Goal: Transaction & Acquisition: Register for event/course

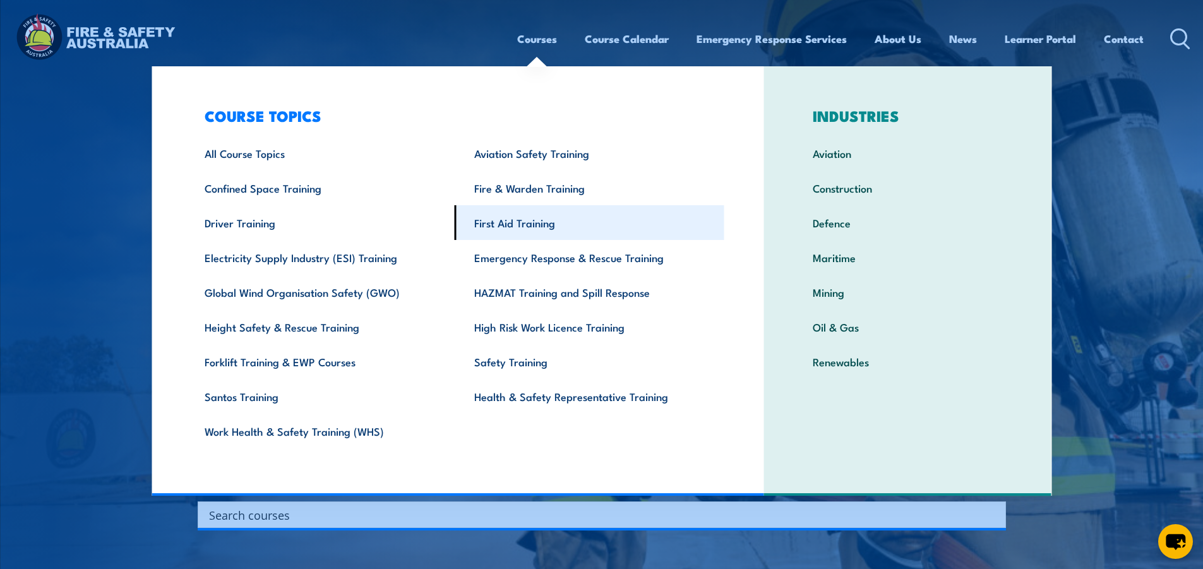
click at [512, 222] on link "First Aid Training" at bounding box center [590, 222] width 270 height 35
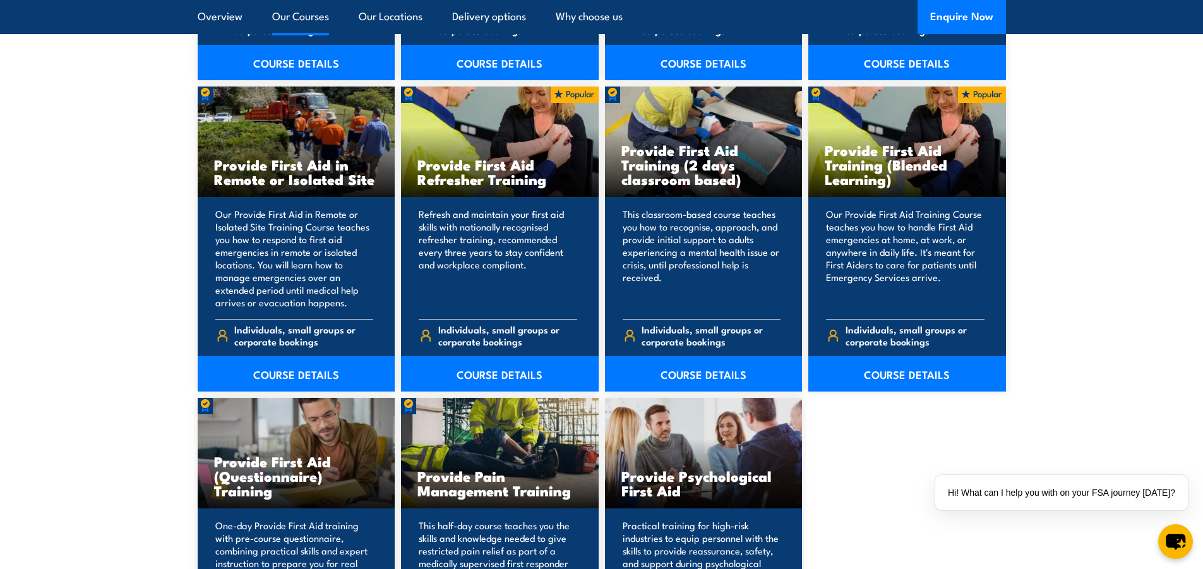
scroll to position [1895, 0]
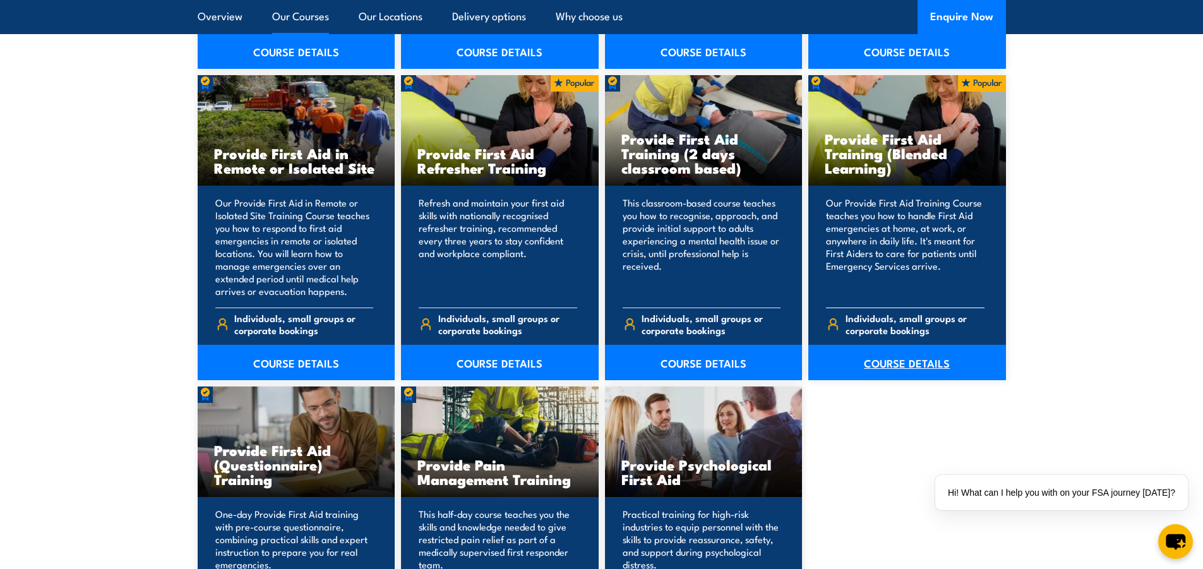
click at [901, 367] on link "COURSE DETAILS" at bounding box center [907, 362] width 198 height 35
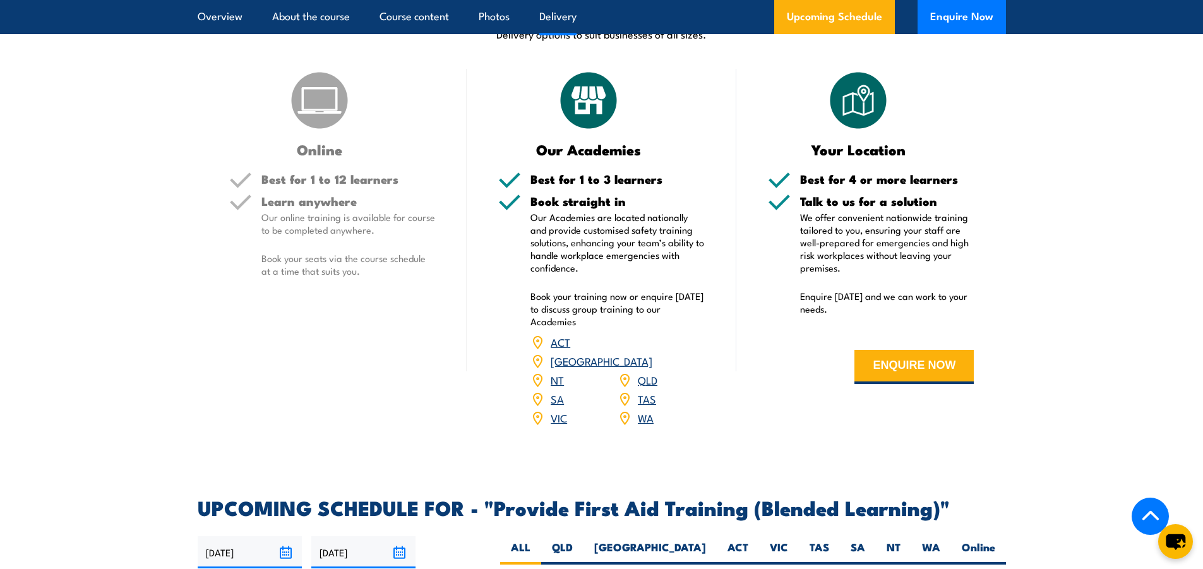
scroll to position [2210, 0]
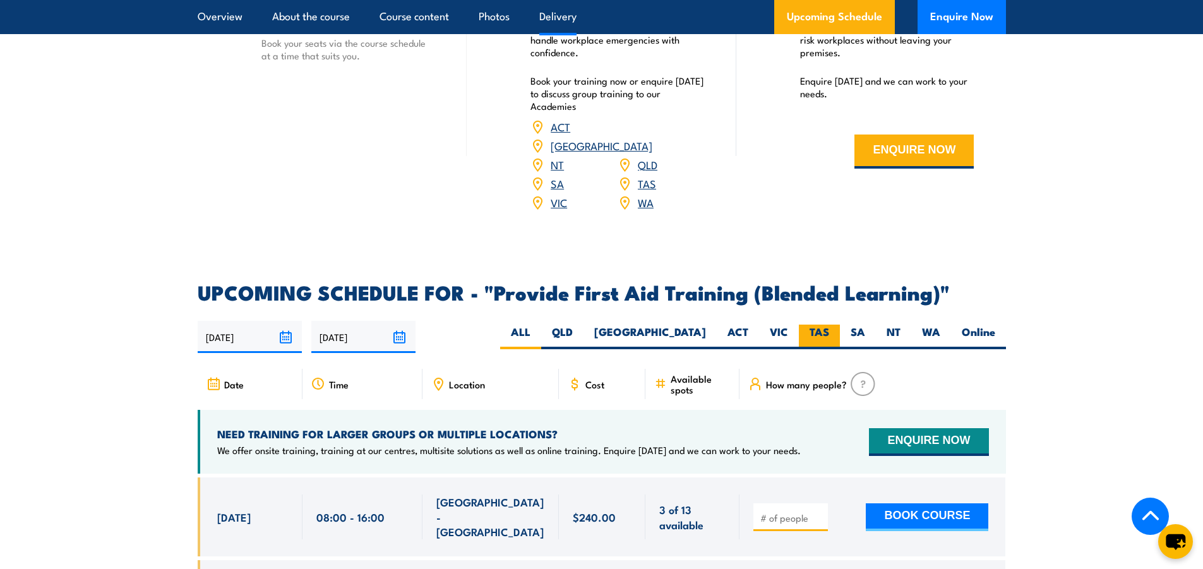
click at [813, 342] on label "TAS" at bounding box center [819, 337] width 41 height 25
click at [829, 333] on input "TAS" at bounding box center [833, 329] width 8 height 8
radio input "true"
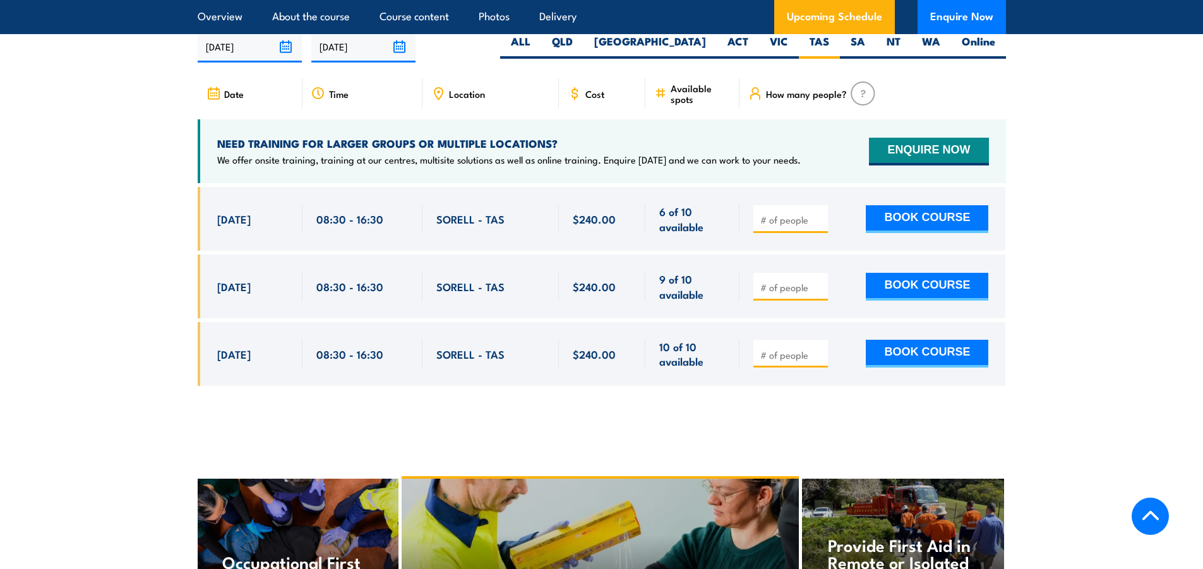
scroll to position [2503, 0]
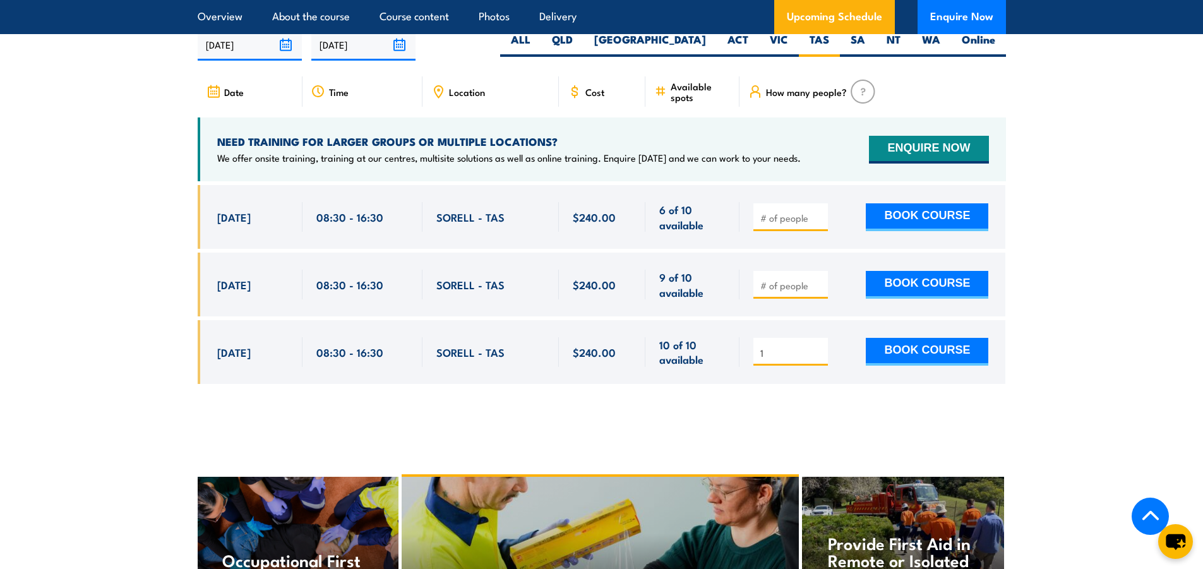
click at [818, 359] on input "1" at bounding box center [791, 353] width 63 height 13
click at [818, 359] on input "2" at bounding box center [791, 353] width 63 height 13
type input "1"
click at [817, 359] on input "1" at bounding box center [791, 353] width 63 height 13
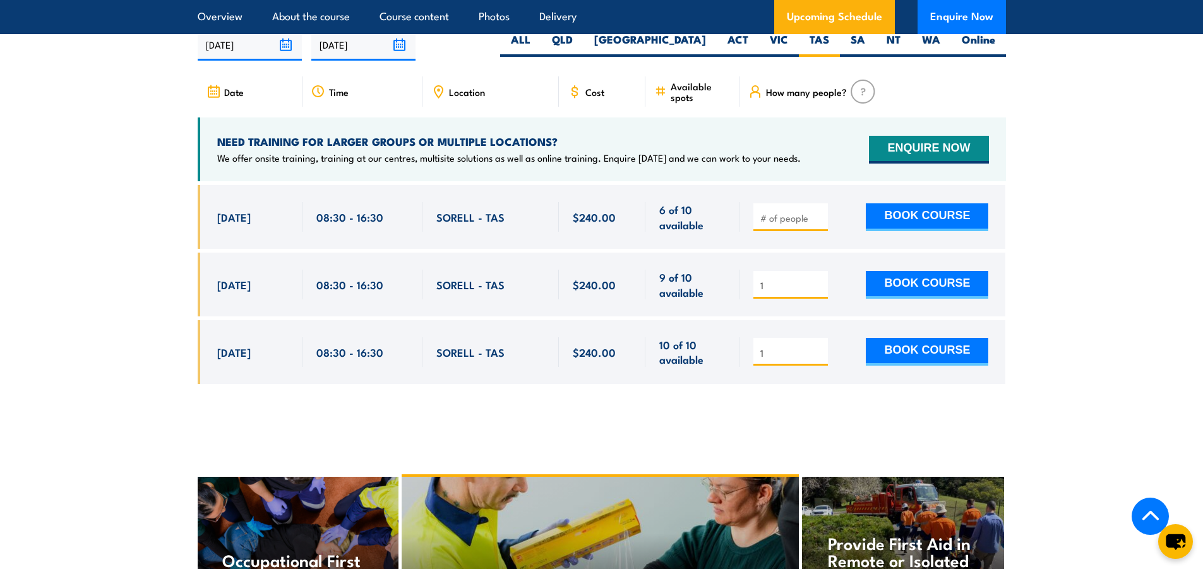
click at [818, 292] on input "1" at bounding box center [791, 285] width 63 height 13
type input "2"
click at [818, 292] on input "2" at bounding box center [791, 285] width 63 height 13
click at [818, 359] on input "1" at bounding box center [791, 353] width 63 height 13
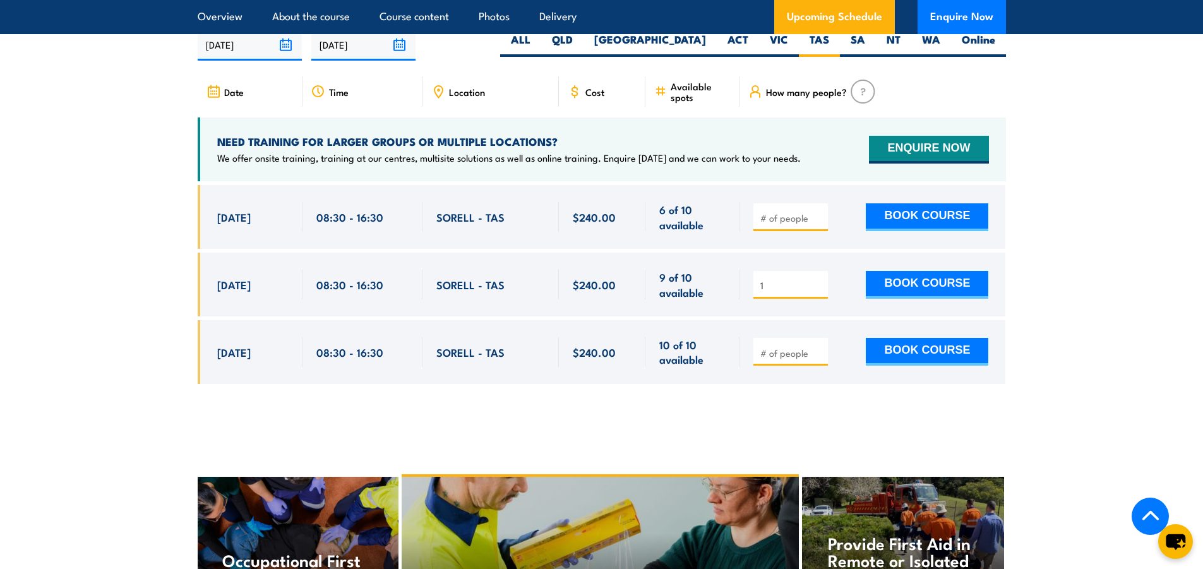
click at [815, 292] on input "1" at bounding box center [791, 285] width 63 height 13
type input "2"
click at [815, 292] on input "2" at bounding box center [791, 285] width 63 height 13
click at [938, 296] on button "BOOK COURSE" at bounding box center [927, 285] width 123 height 28
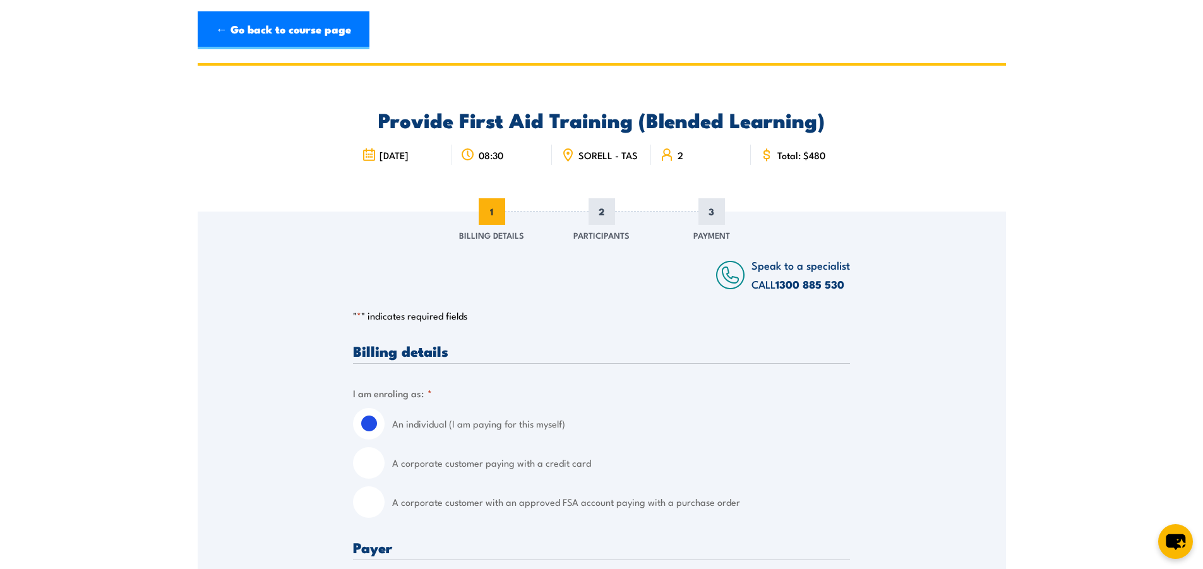
click at [369, 514] on input "A corporate customer with an approved FSA account paying with a purchase order" at bounding box center [369, 502] width 32 height 32
radio input "true"
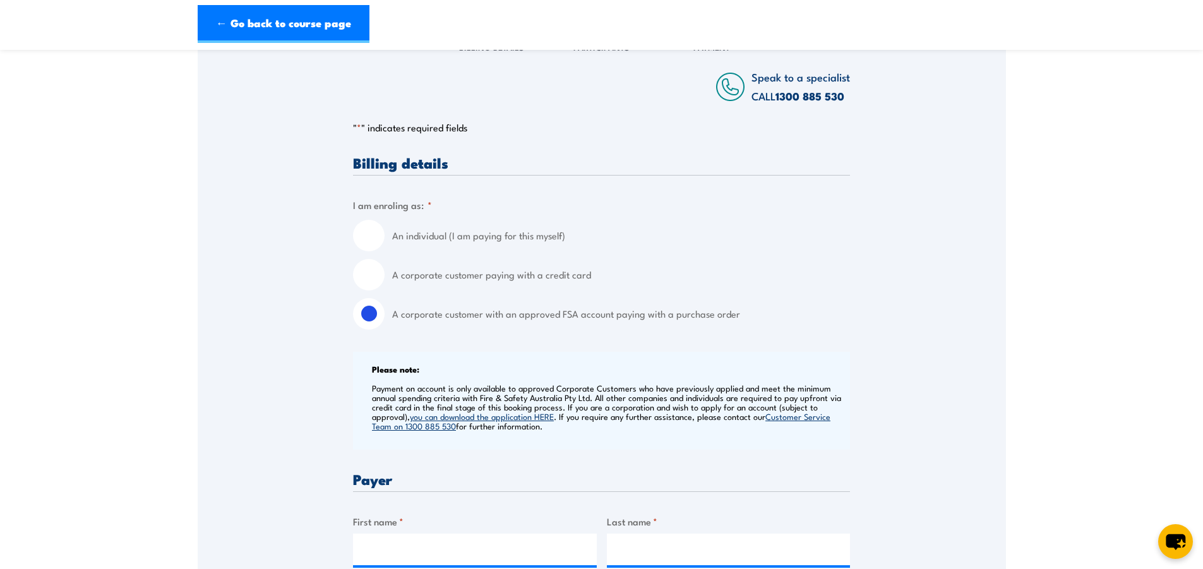
scroll to position [253, 0]
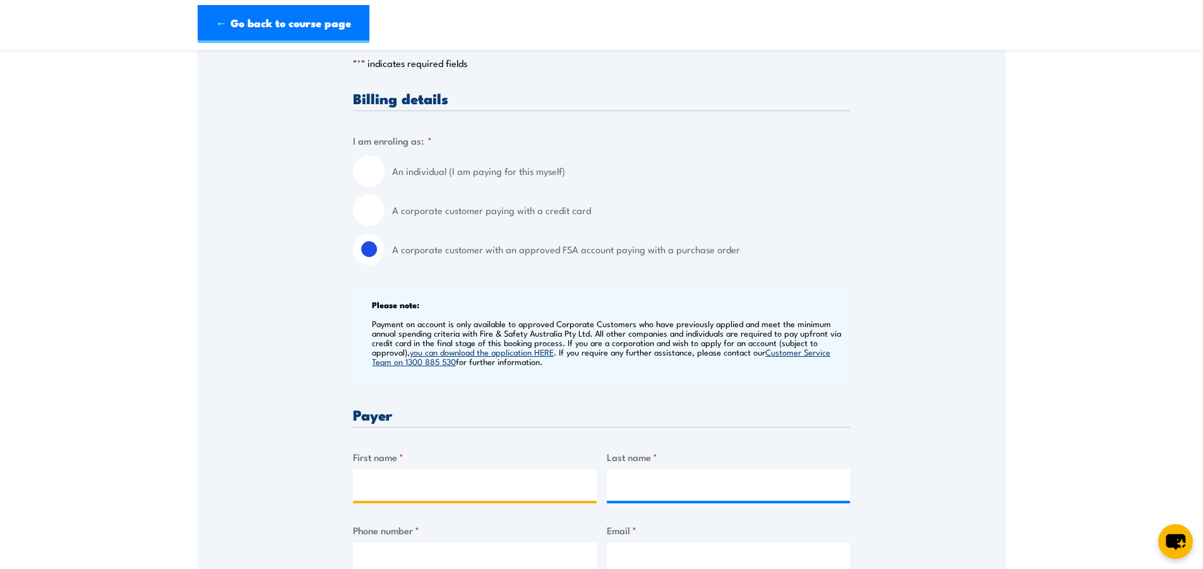
click at [383, 493] on input "First name *" at bounding box center [475, 485] width 244 height 32
type input "Aaron"
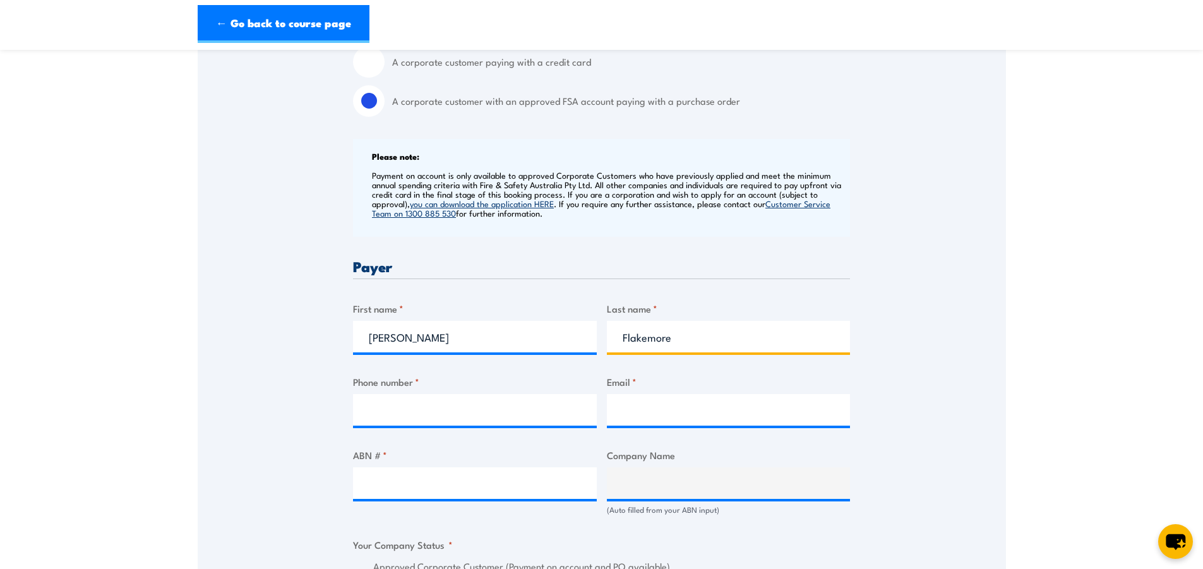
scroll to position [568, 0]
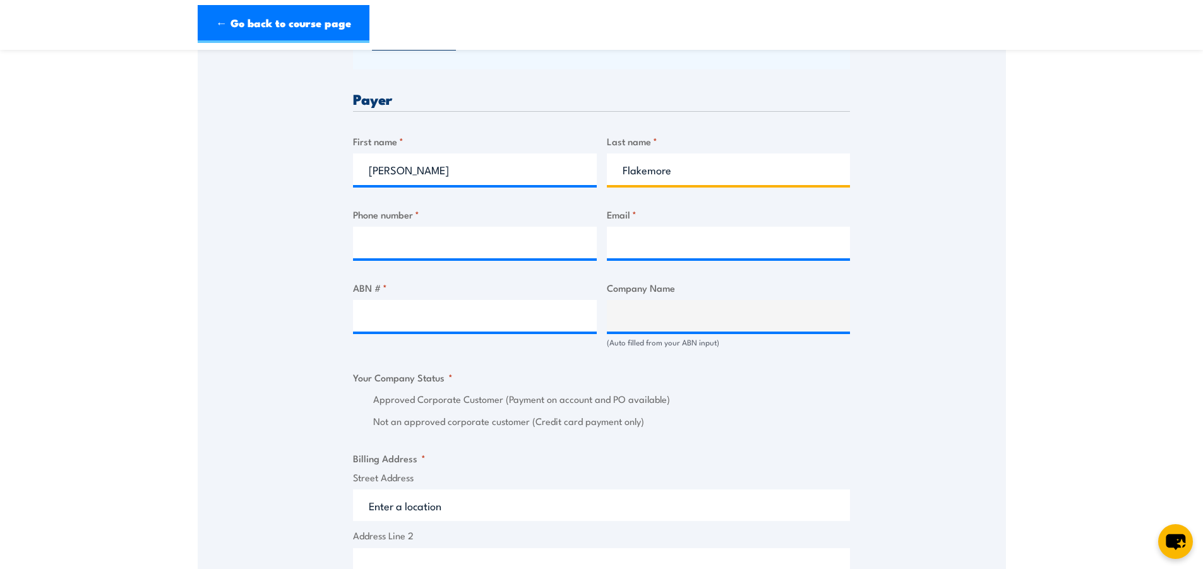
type input "Flakemore"
click at [642, 255] on input "Email *" at bounding box center [729, 243] width 244 height 32
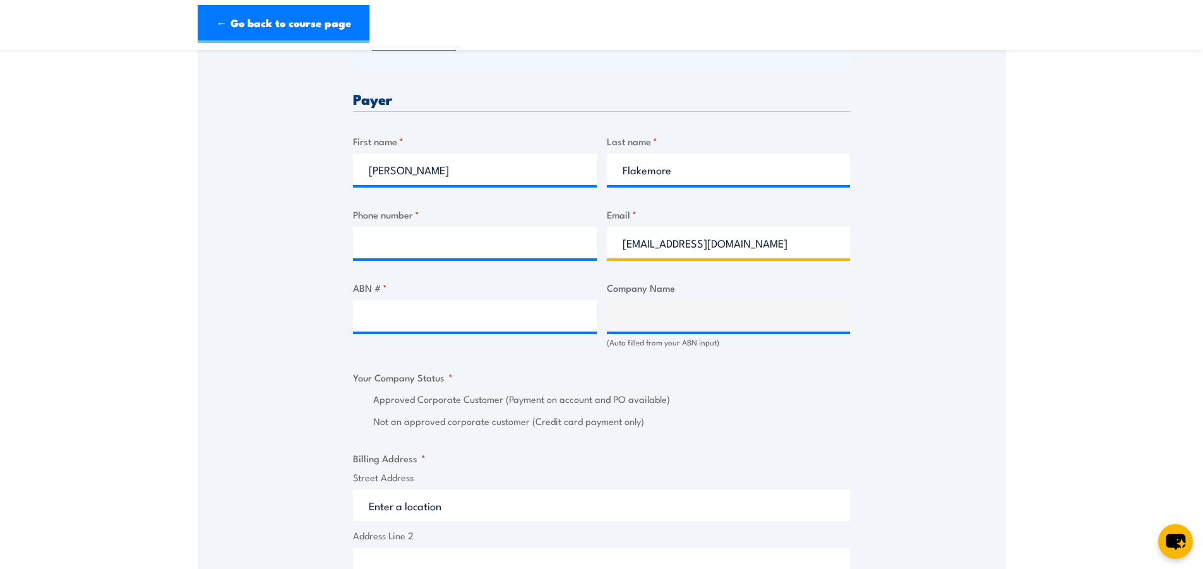
type input "aaflakemore@inghams.com.au"
click at [449, 250] on input "Phone number *" at bounding box center [475, 243] width 244 height 32
type input "62690246"
click at [445, 512] on input "Street Address" at bounding box center [601, 505] width 497 height 32
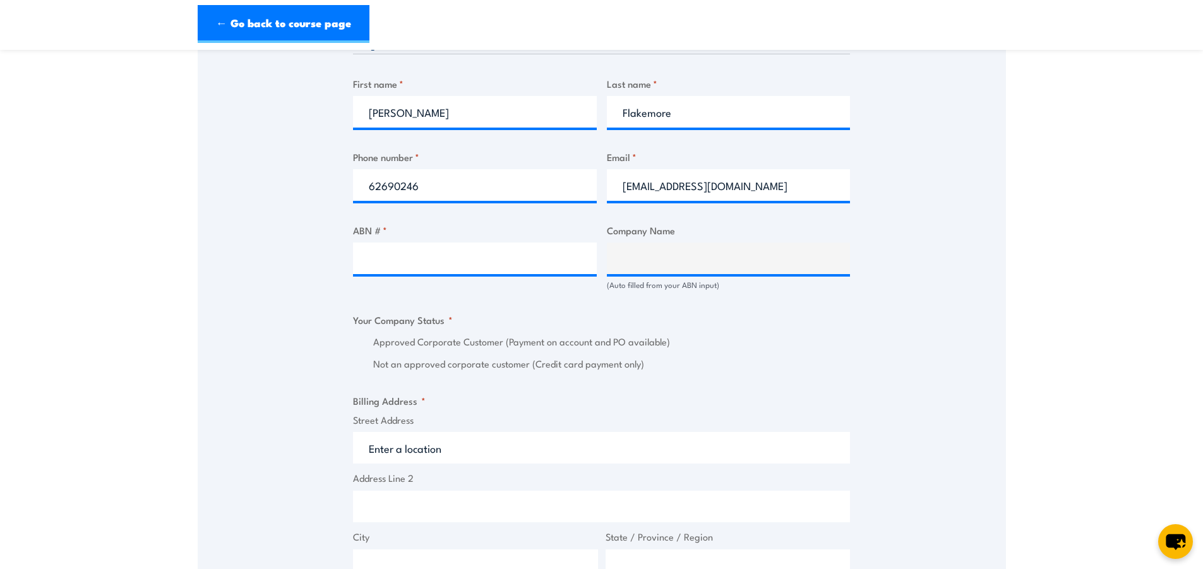
scroll to position [758, 0]
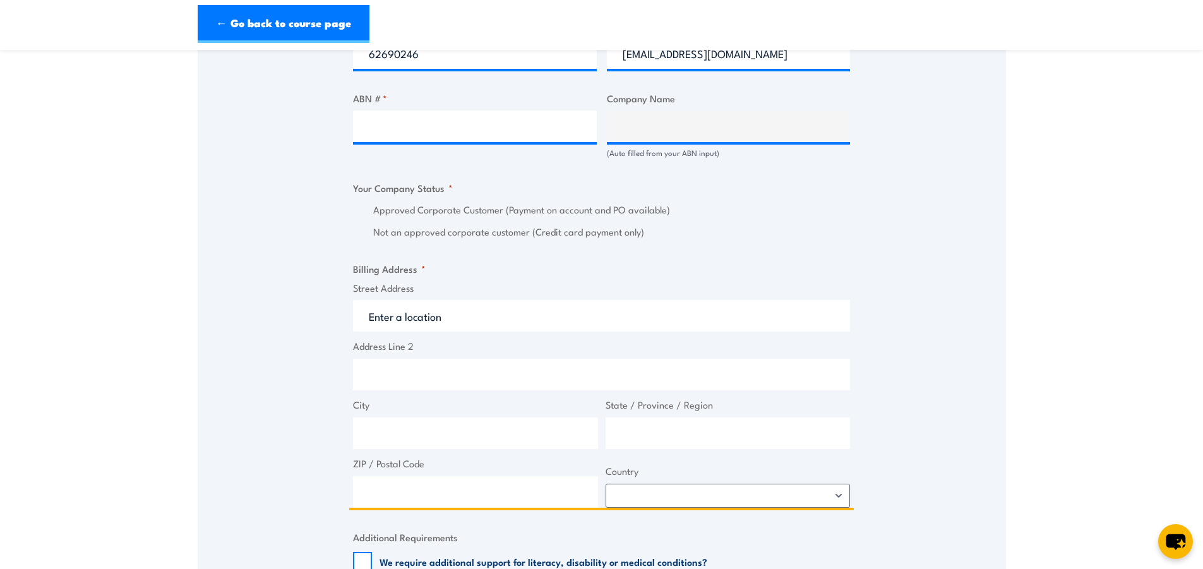
type input "i"
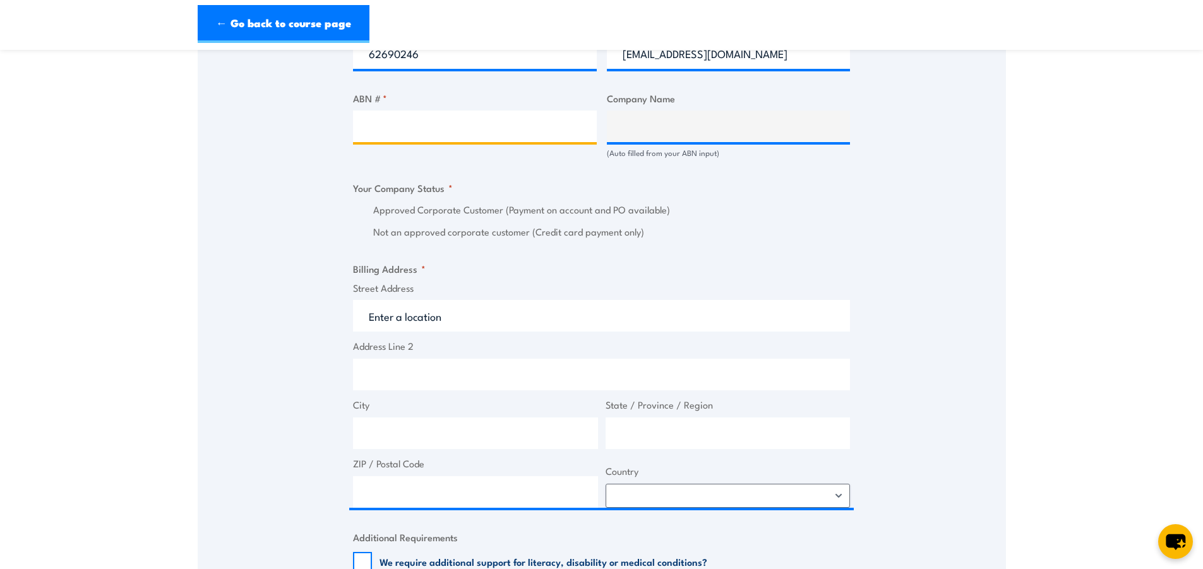
click at [394, 133] on input "ABN # *" at bounding box center [475, 127] width 244 height 32
paste input "2000 844 7345"
type input "2000 844 7345"
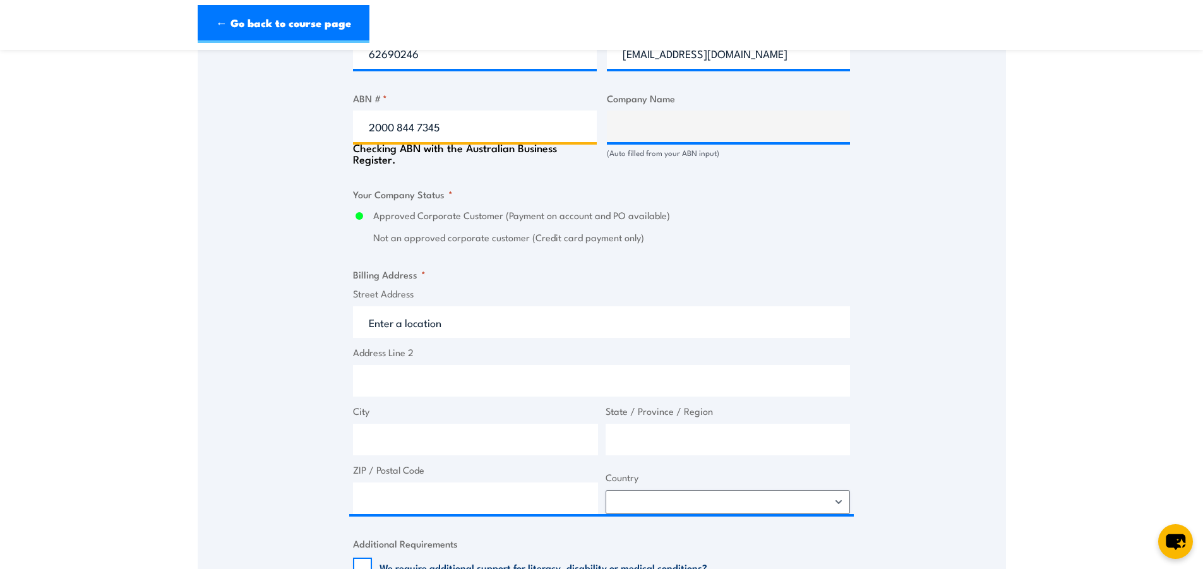
type input "INGHAMS ENTERPRISES PTY. LIMITED"
radio input "true"
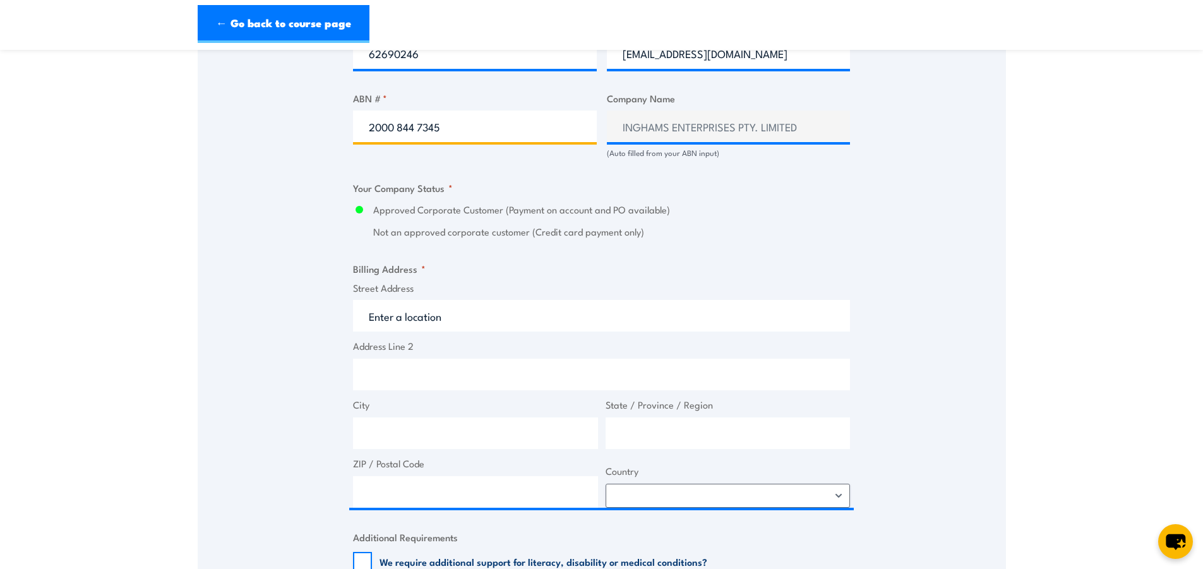
type input "2000 844 7345"
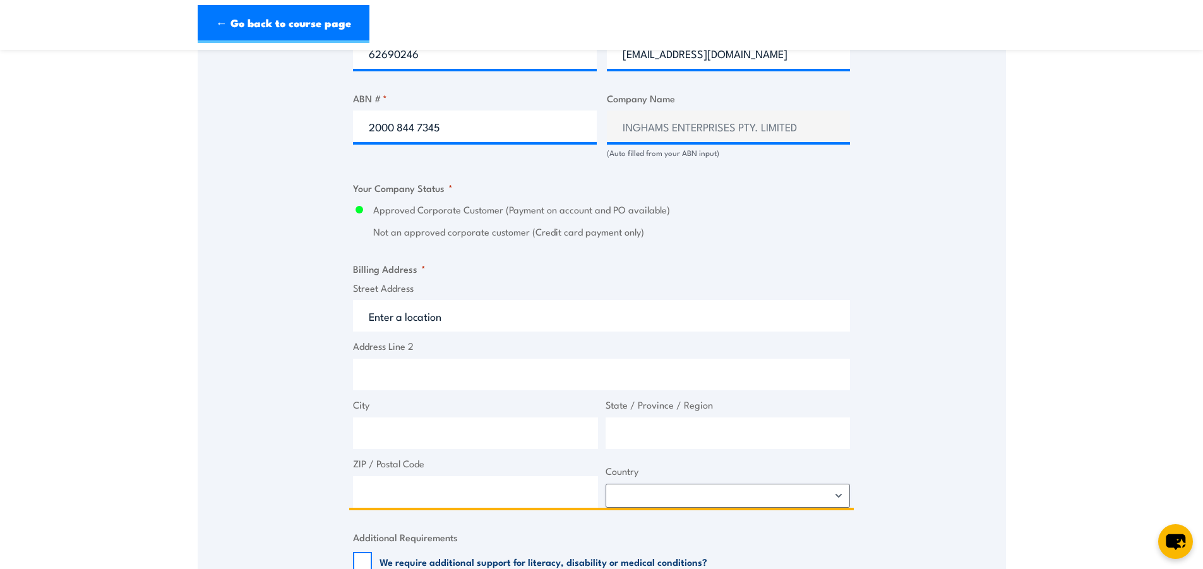
click at [415, 330] on input "Street Address" at bounding box center [601, 316] width 497 height 32
paste input "82 Main Rd, Sorell TAS 7172"
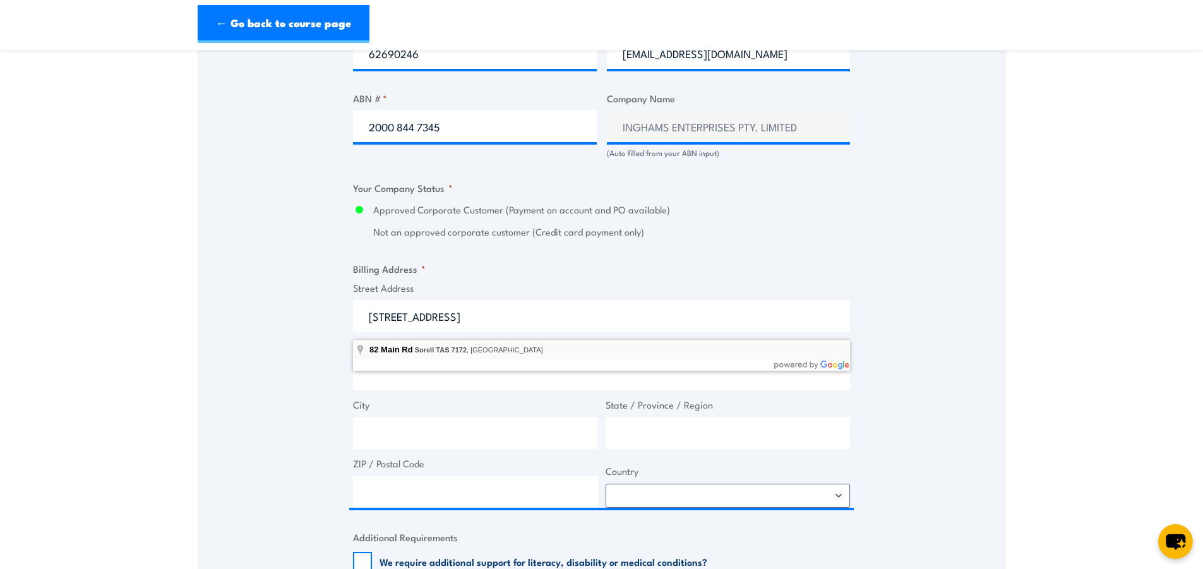
type input "82 Main Rd, Sorell TAS 7172, Australia"
type input "82 Main Rd"
type input "Sorell"
type input "[GEOGRAPHIC_DATA]"
type input "7172"
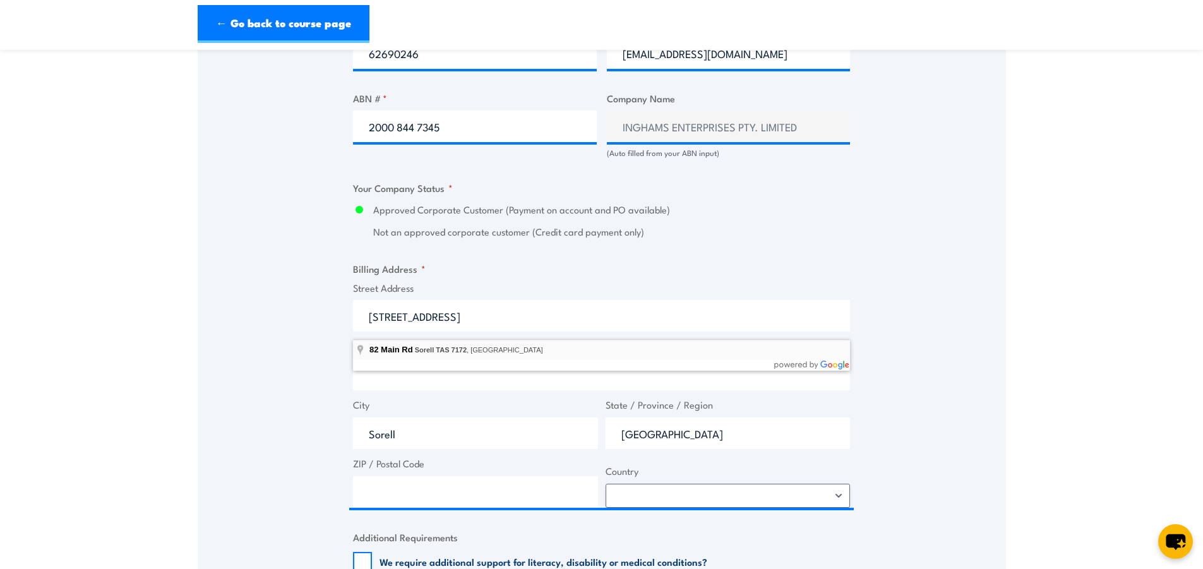
select select "Australia"
click at [920, 372] on div "Speak to a specialist CALL 1300 885 530 CALL 1300 885 530 " * " indicates requi…" at bounding box center [602, 183] width 808 height 1459
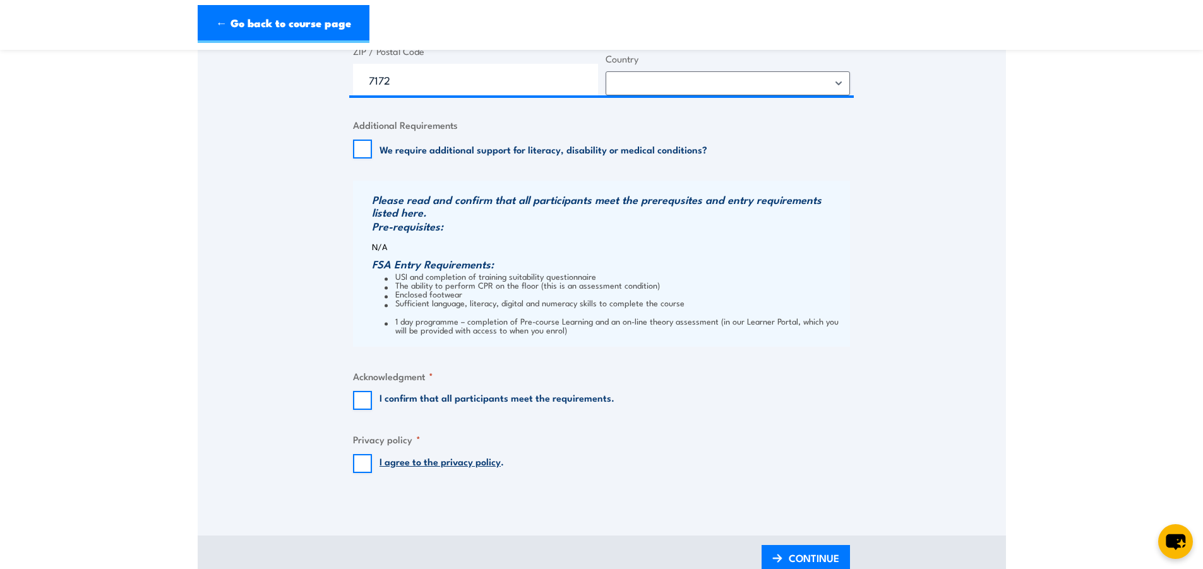
scroll to position [1200, 0]
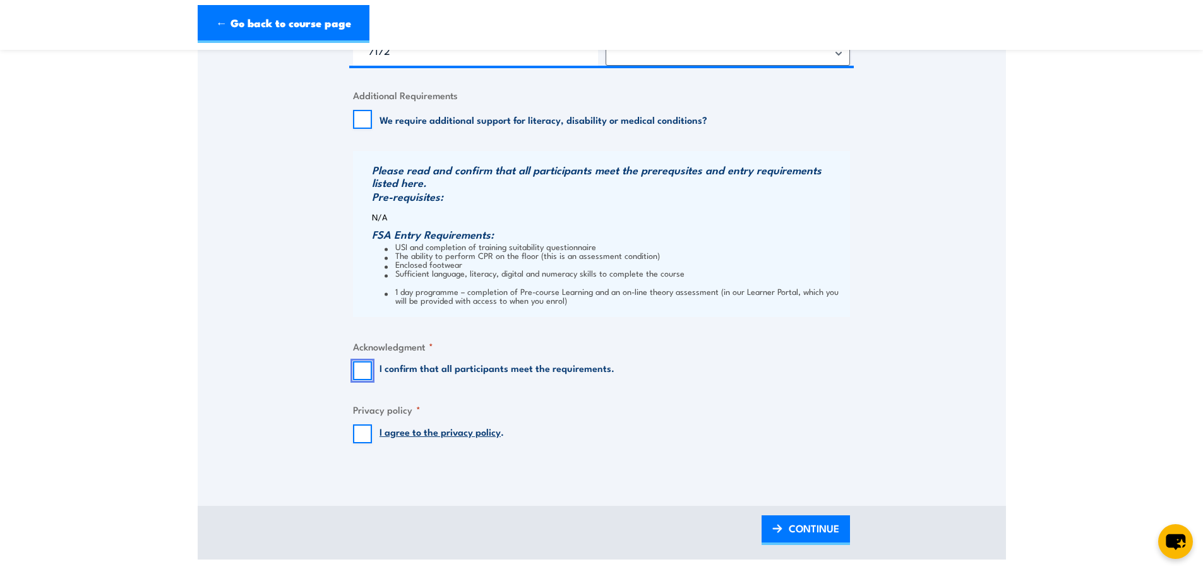
click at [363, 377] on input "I confirm that all participants meet the requirements." at bounding box center [362, 370] width 19 height 19
checkbox input "true"
click at [366, 441] on input "I agree to the privacy policy ." at bounding box center [362, 433] width 19 height 19
checkbox input "true"
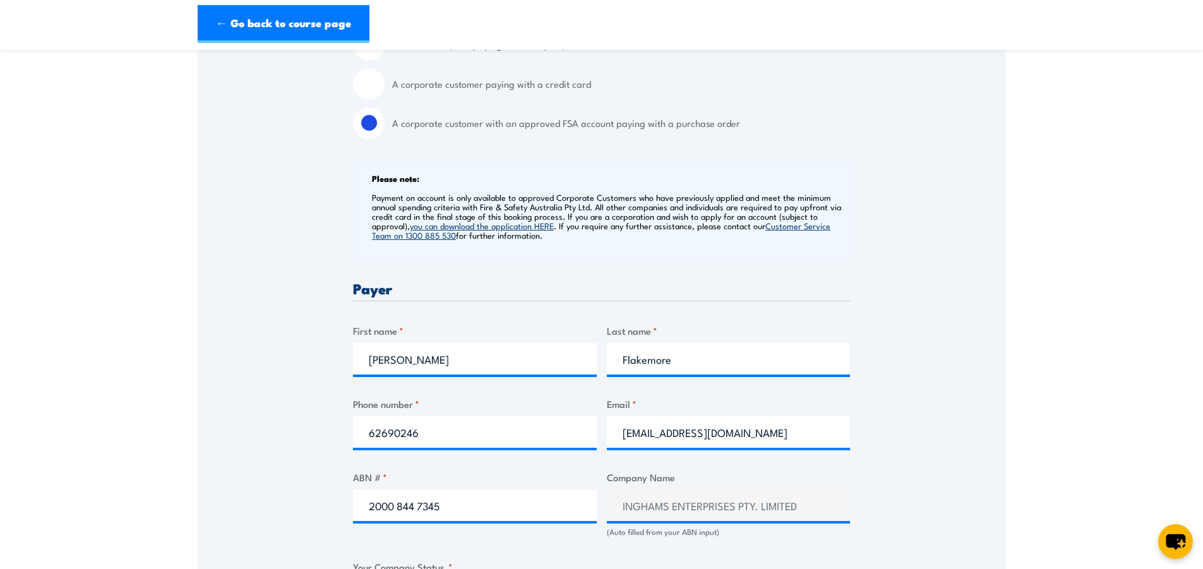
scroll to position [442, 0]
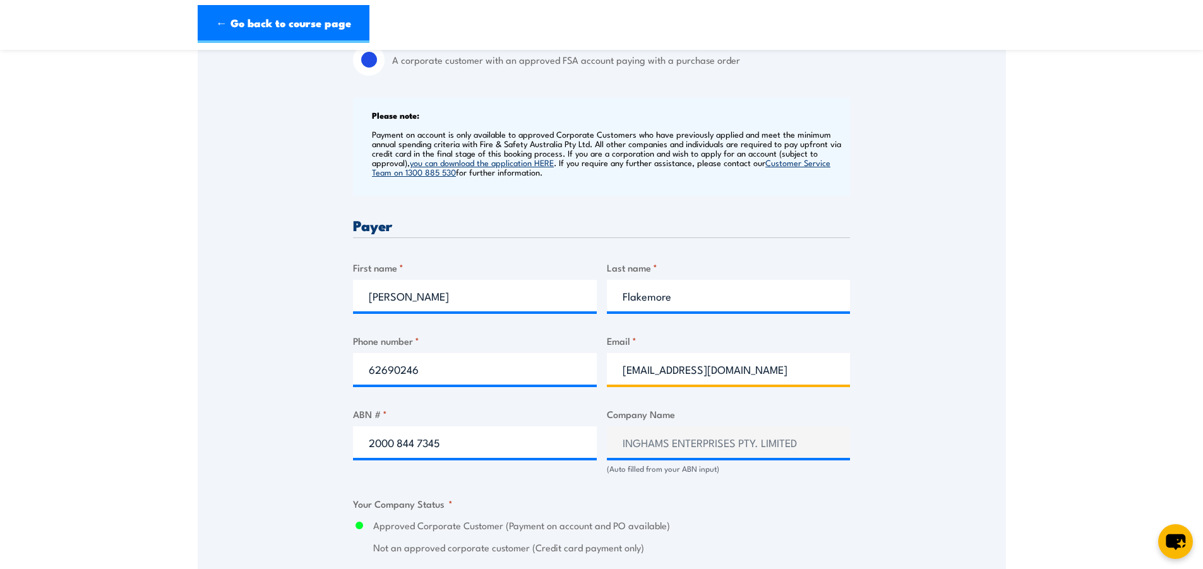
click at [621, 377] on input "aaflakemore@inghams.com.au" at bounding box center [729, 369] width 244 height 32
drag, startPoint x: 621, startPoint y: 377, endPoint x: 606, endPoint y: 377, distance: 15.8
click at [606, 377] on div "Billing details I am enroling as: * An individual (I am paying for this myself)…" at bounding box center [601, 562] width 497 height 1322
click at [967, 370] on div "Speak to a specialist CALL 1300 885 530 CALL 1300 885 530 " * " indicates requi…" at bounding box center [602, 498] width 808 height 1459
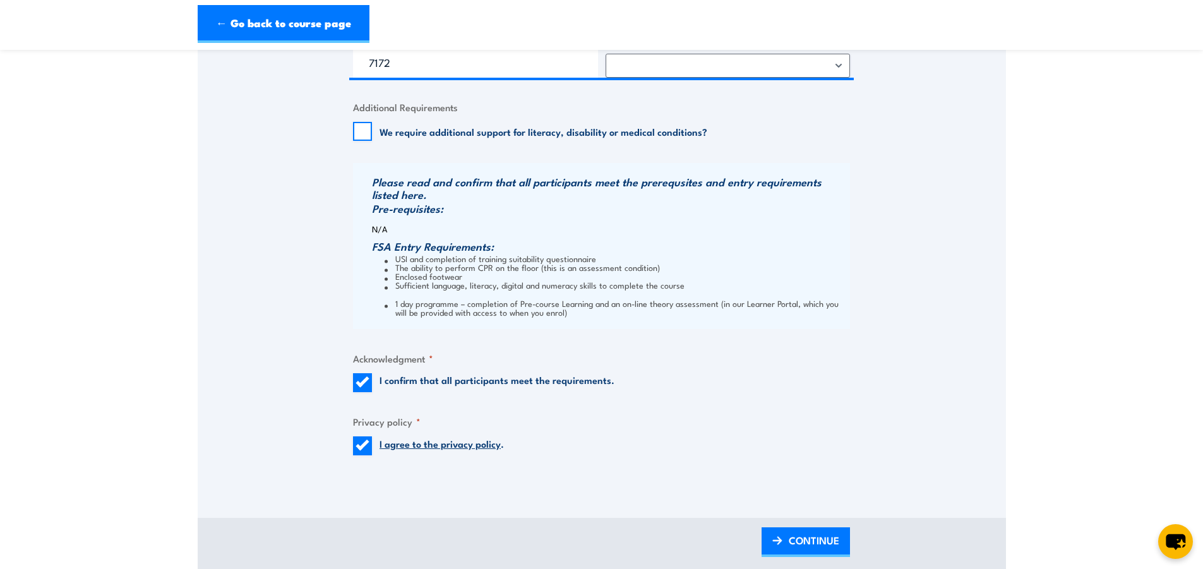
scroll to position [1389, 0]
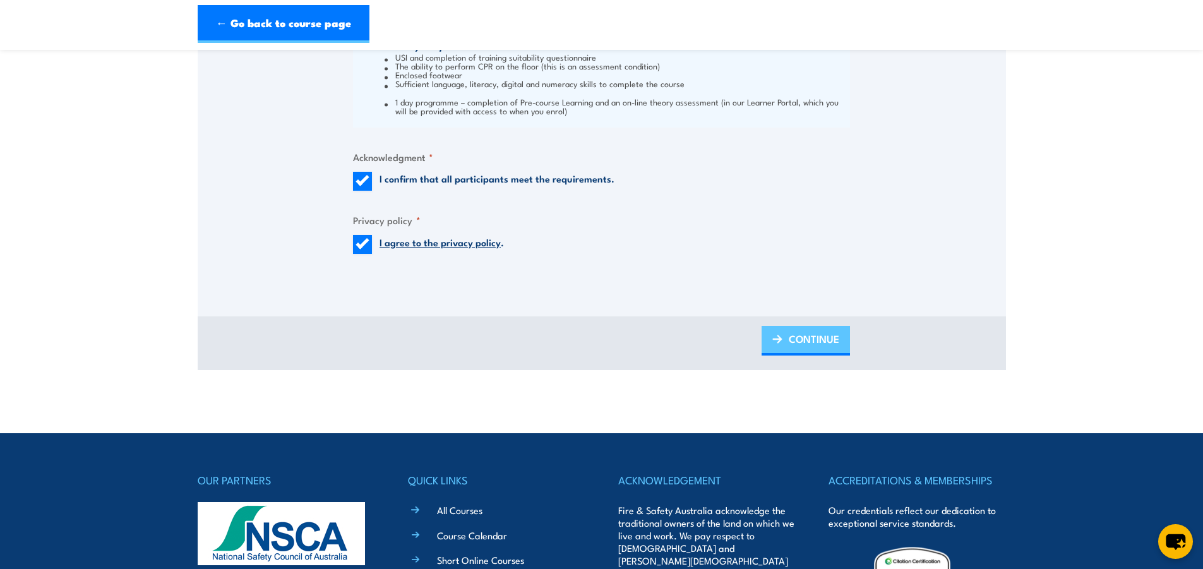
click at [813, 343] on span "CONTINUE" at bounding box center [814, 338] width 51 height 33
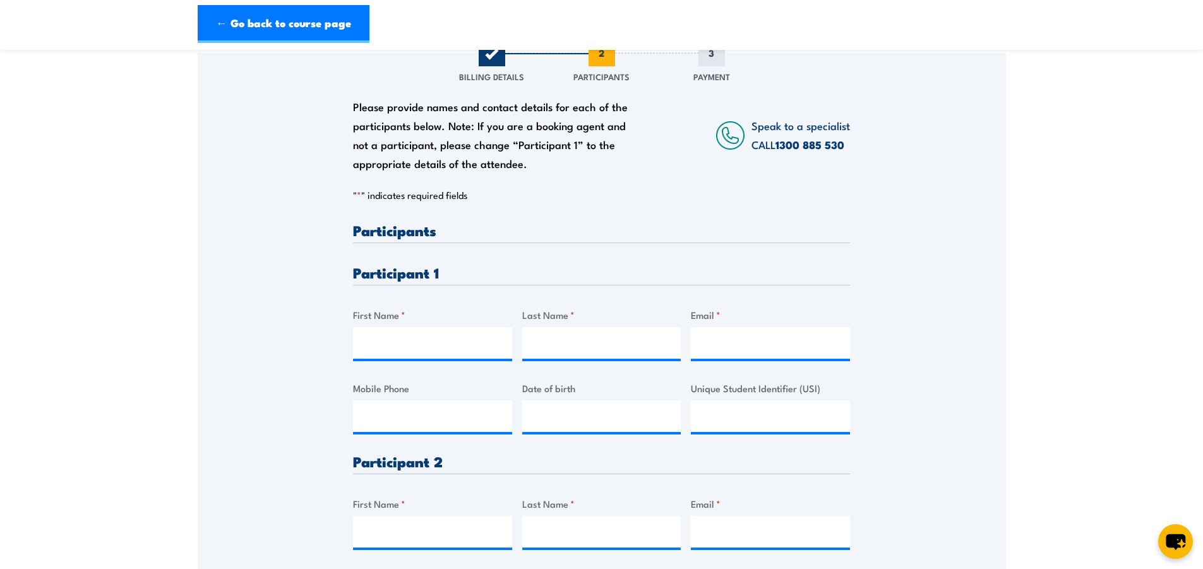
scroll to position [189, 0]
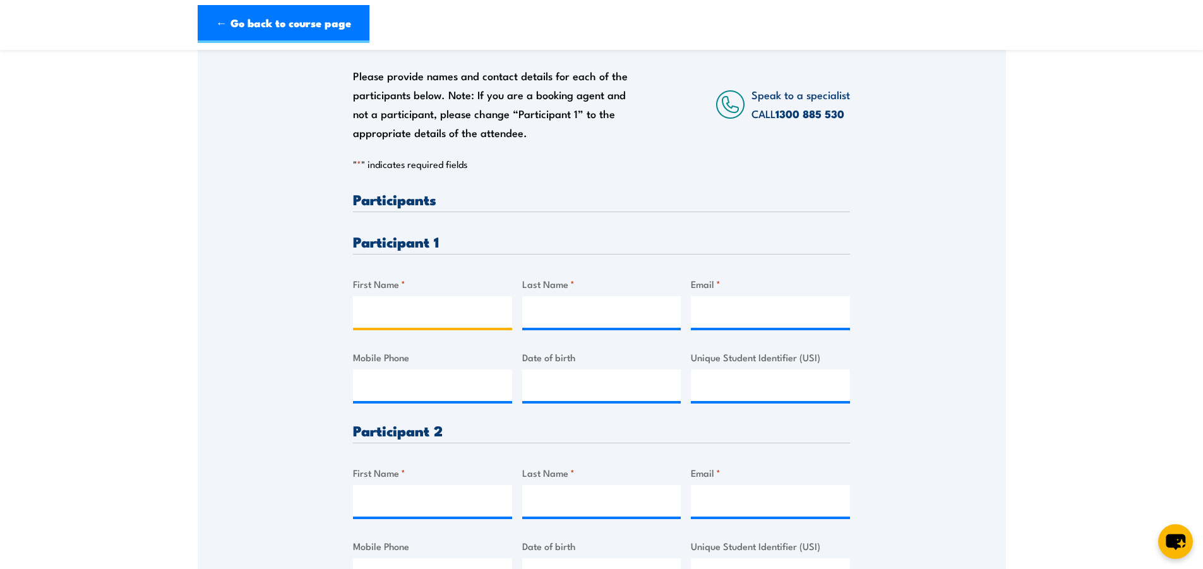
click at [395, 323] on input "First Name *" at bounding box center [432, 312] width 159 height 32
paste input "Timothy Patterson"
type input "Timothy Patterson"
click at [556, 323] on input "Last Name *" at bounding box center [601, 312] width 159 height 32
paste input "Timothy Patterson"
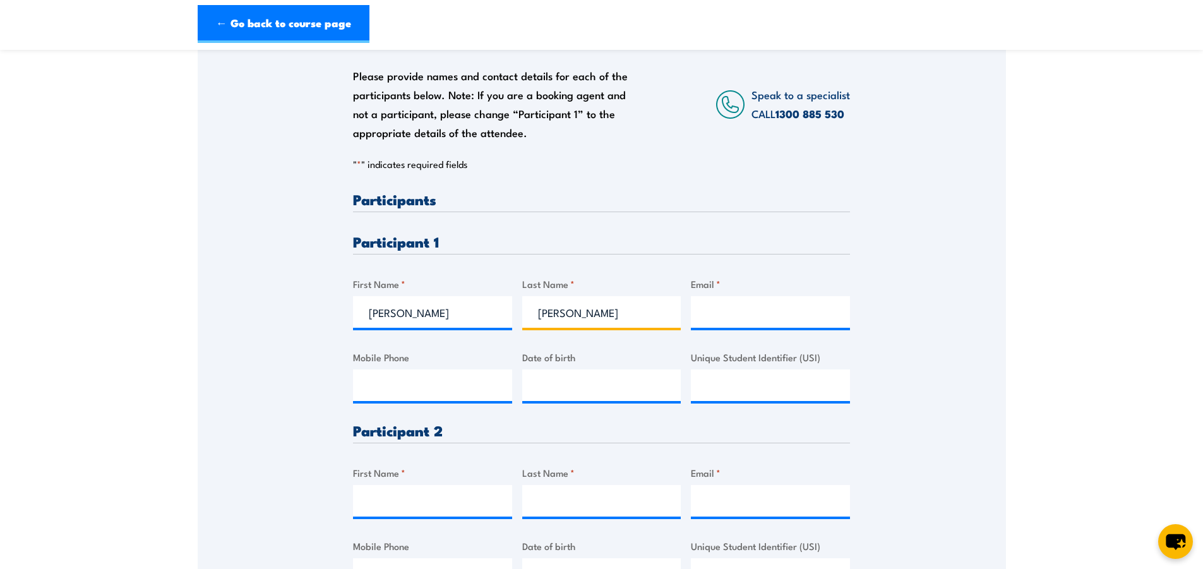
click at [578, 322] on input "Timothy Patterson" at bounding box center [601, 312] width 159 height 32
type input "Patterson"
click at [475, 321] on input "Timothy Patterson" at bounding box center [432, 312] width 159 height 32
click at [472, 321] on input "Timothy" at bounding box center [432, 312] width 159 height 32
type input "Timothy"
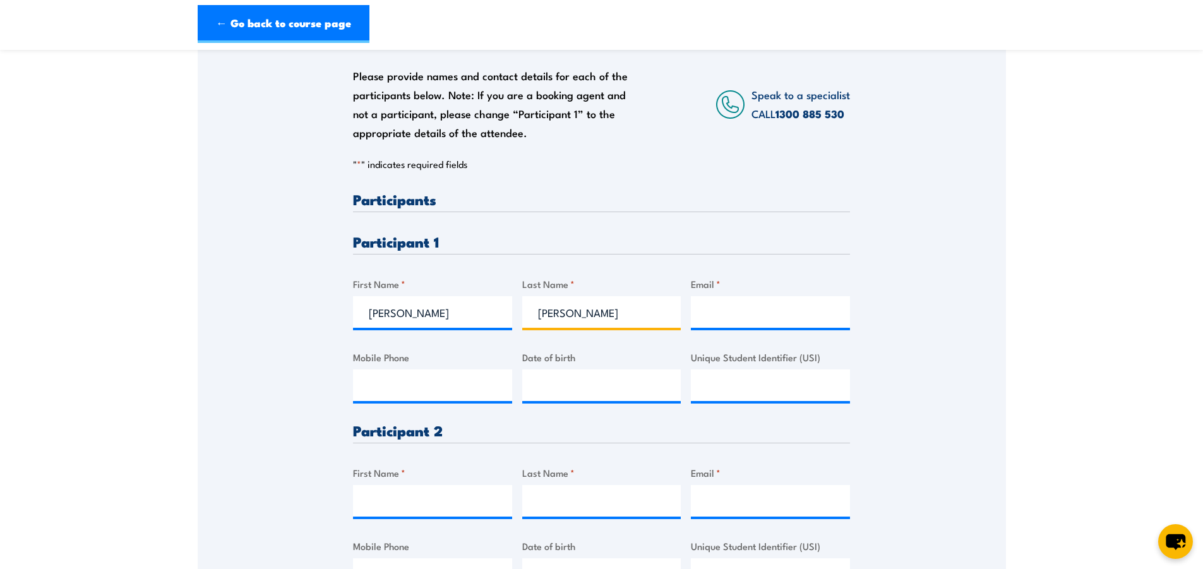
click at [603, 318] on input "Patterson" at bounding box center [601, 312] width 159 height 32
type input "Patterson"
click at [724, 318] on input "Email *" at bounding box center [770, 312] width 159 height 32
paste input "timpatto1974@gmail.com"
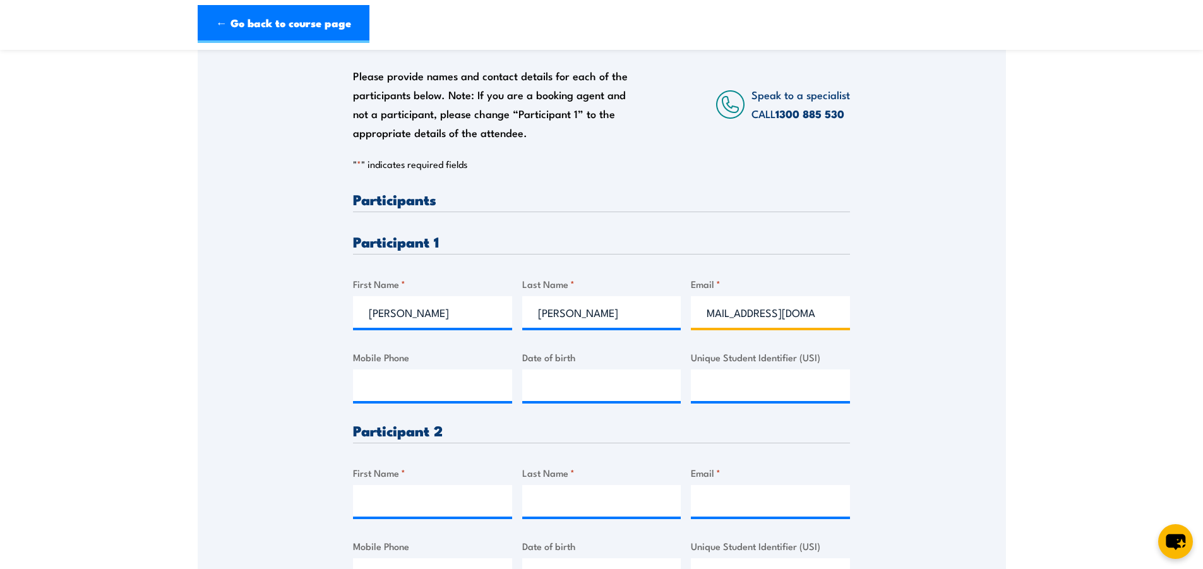
type input "timpatto1974@gmail.com"
click at [906, 335] on div "Please provide names and contact details for each of the participants below. No…" at bounding box center [602, 319] width 808 height 595
click at [383, 395] on input "Mobile Phone" at bounding box center [432, 385] width 159 height 32
paste input "0457 574 627"
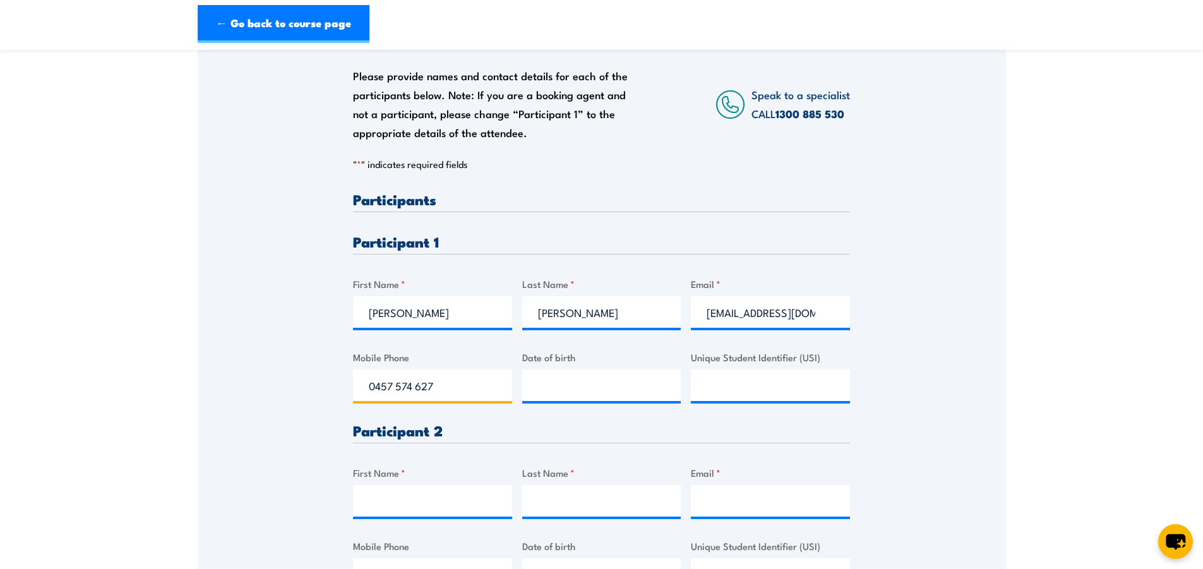
type input "0457 574 627"
click at [979, 404] on div "Please provide names and contact details for each of the participants below. No…" at bounding box center [602, 319] width 808 height 595
click at [392, 498] on input "First Name *" at bounding box center [432, 501] width 159 height 32
paste input "Ryan Oldham"
type input "Ryan Oldham"
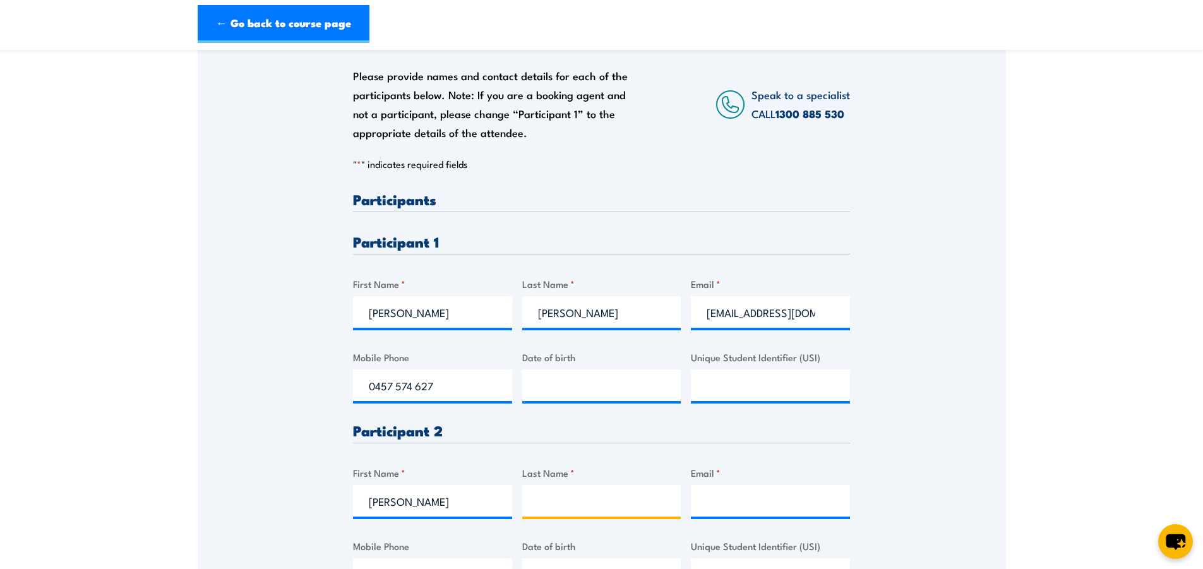
click at [556, 503] on input "Last Name *" at bounding box center [601, 501] width 159 height 32
paste input "Ryan Oldham"
drag, startPoint x: 565, startPoint y: 510, endPoint x: 517, endPoint y: 510, distance: 47.4
click at [517, 510] on div "Please provide names and contact details for each of the participants below. No…" at bounding box center [601, 402] width 497 height 420
type input "Oldham"
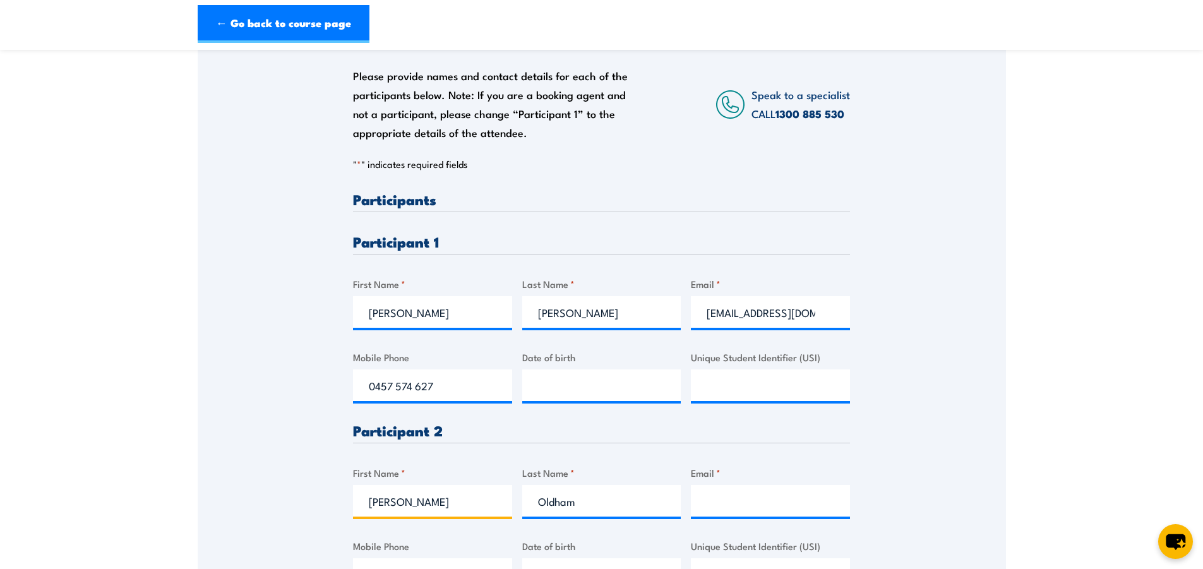
click at [460, 505] on input "Ryan Oldham" at bounding box center [432, 501] width 159 height 32
type input "Ryan"
click at [705, 505] on input "Email *" at bounding box center [770, 501] width 159 height 32
paste input "roldham@inghams.com.au"
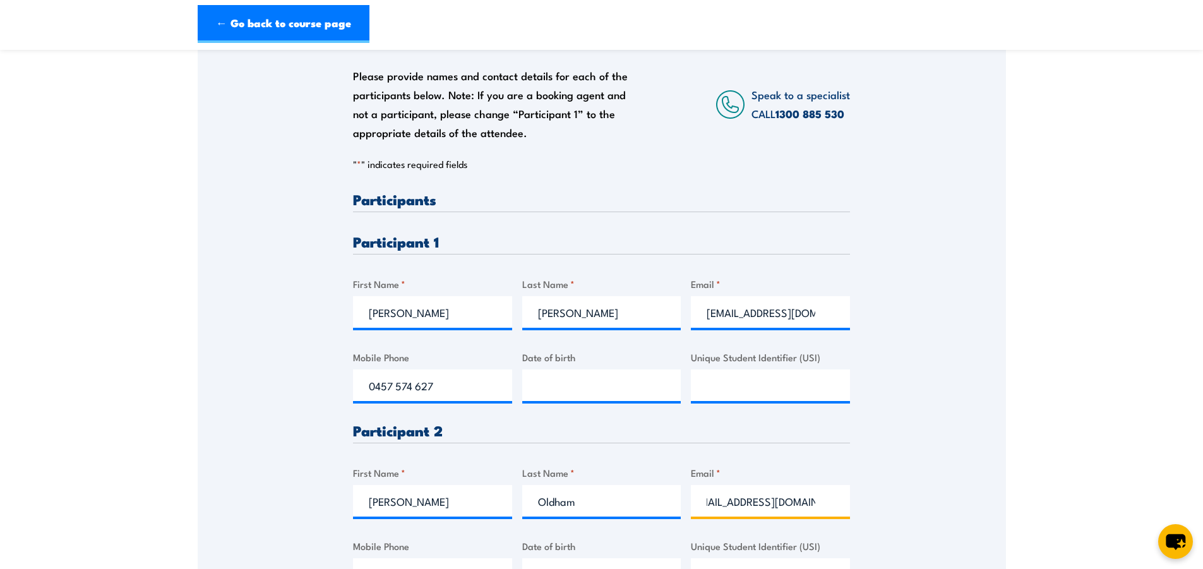
type input "roldham@inghams.com.au"
click at [937, 524] on div "Please provide names and contact details for each of the participants below. No…" at bounding box center [602, 319] width 808 height 595
click at [799, 511] on input "roldham@inghams.com.au" at bounding box center [770, 501] width 159 height 32
click at [952, 517] on div "Please provide names and contact details for each of the participants below. No…" at bounding box center [602, 319] width 808 height 595
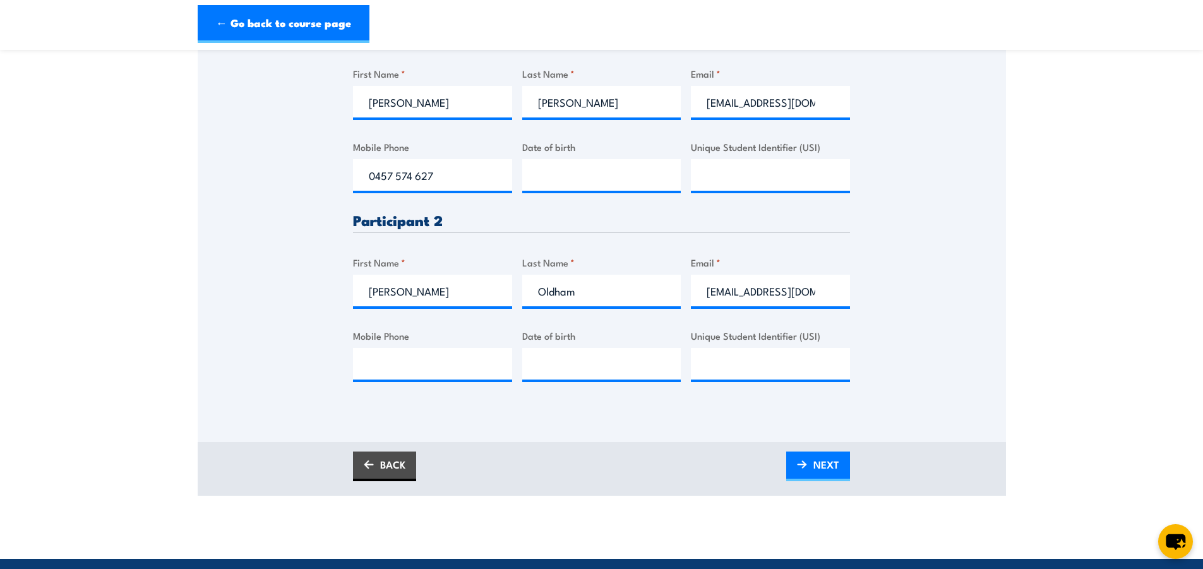
scroll to position [442, 0]
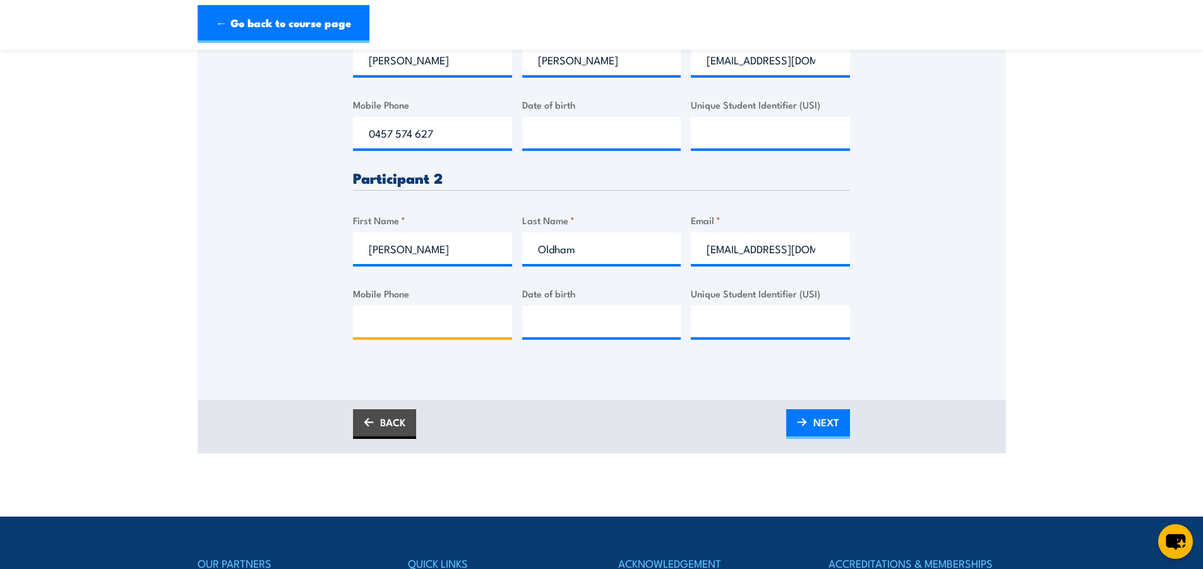
click at [426, 325] on input "Mobile Phone" at bounding box center [432, 322] width 159 height 32
paste input "0447 776 202"
click at [369, 330] on input "0447 776 202" at bounding box center [432, 322] width 159 height 32
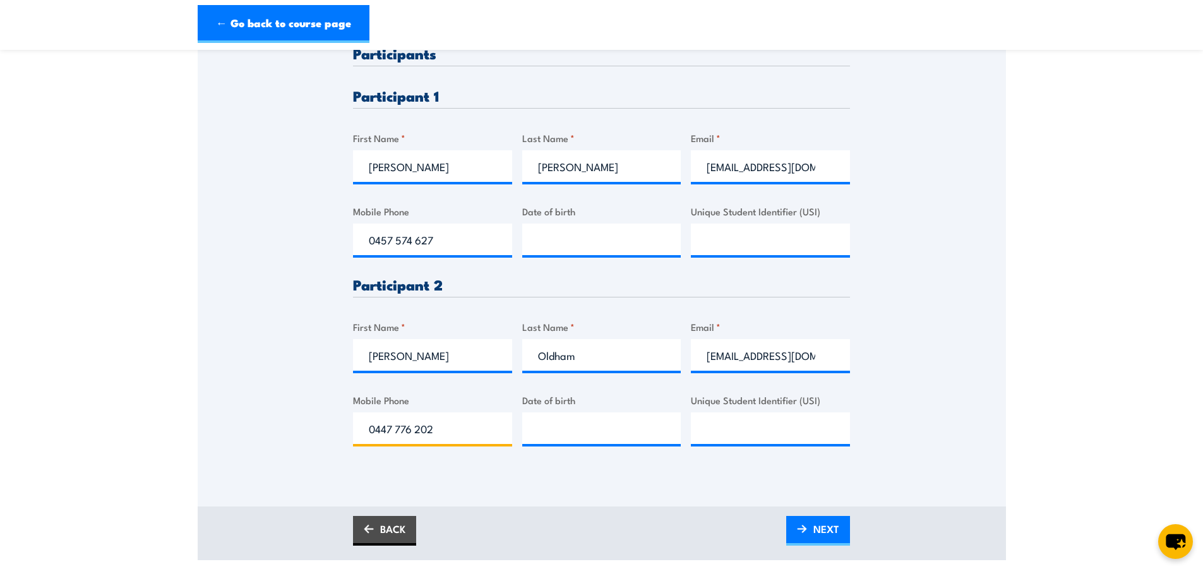
scroll to position [568, 0]
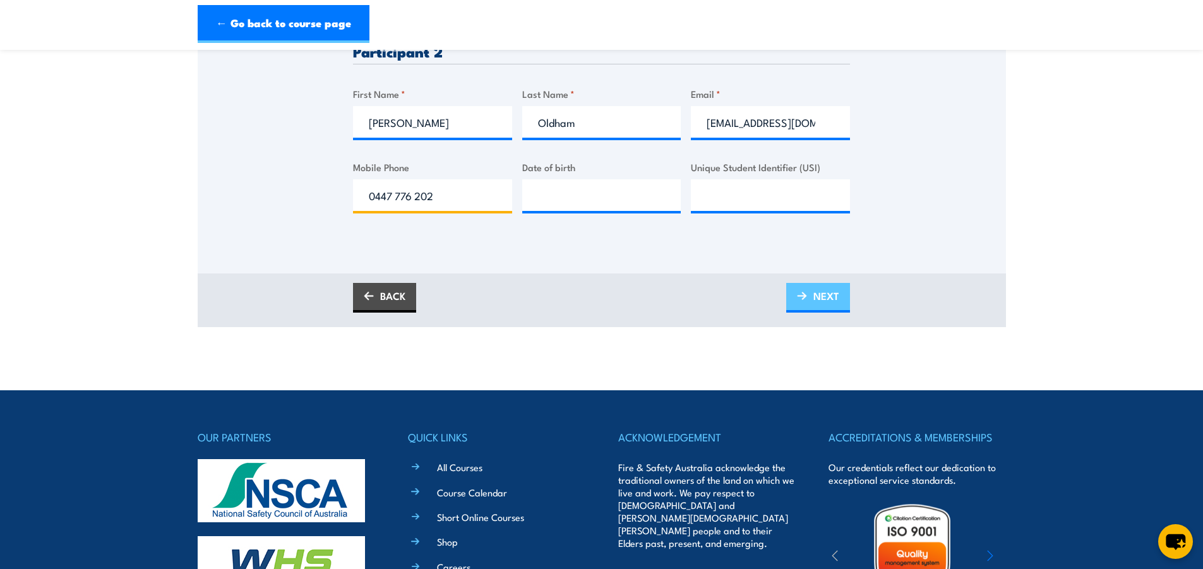
type input "0447 776 202"
click at [815, 307] on span "NEXT" at bounding box center [826, 295] width 26 height 33
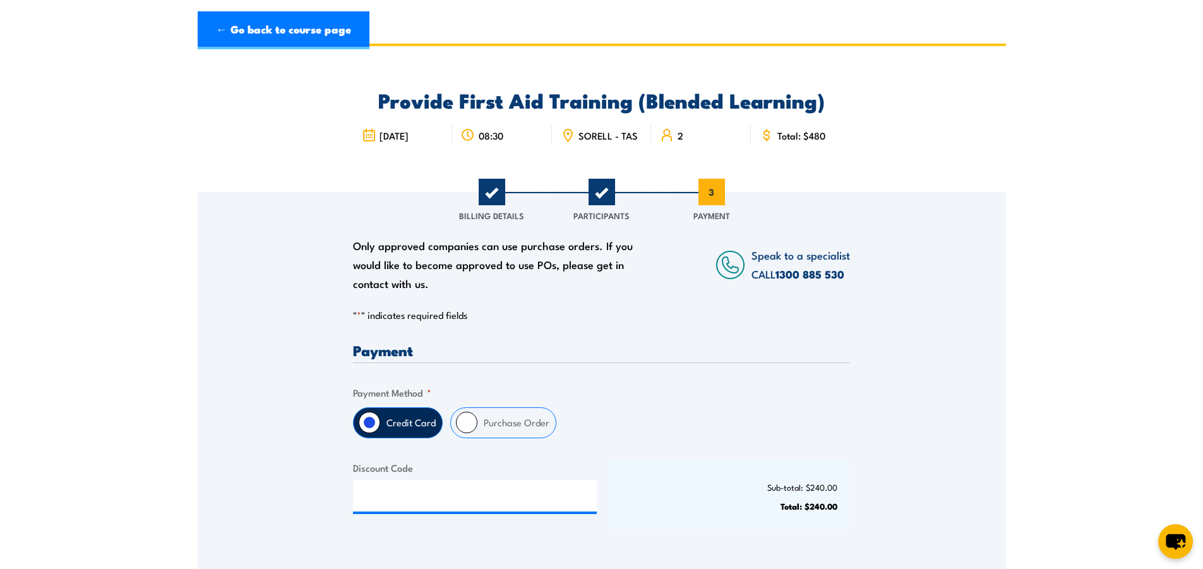
scroll to position [0, 0]
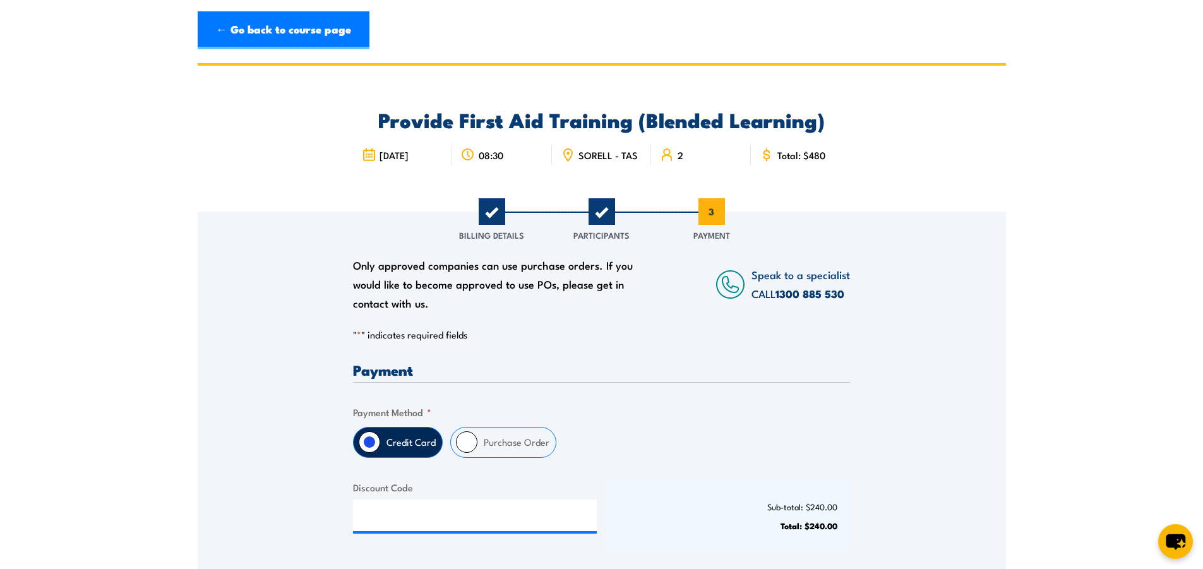
click at [464, 453] on input "Purchase Order" at bounding box center [466, 441] width 21 height 21
radio input "true"
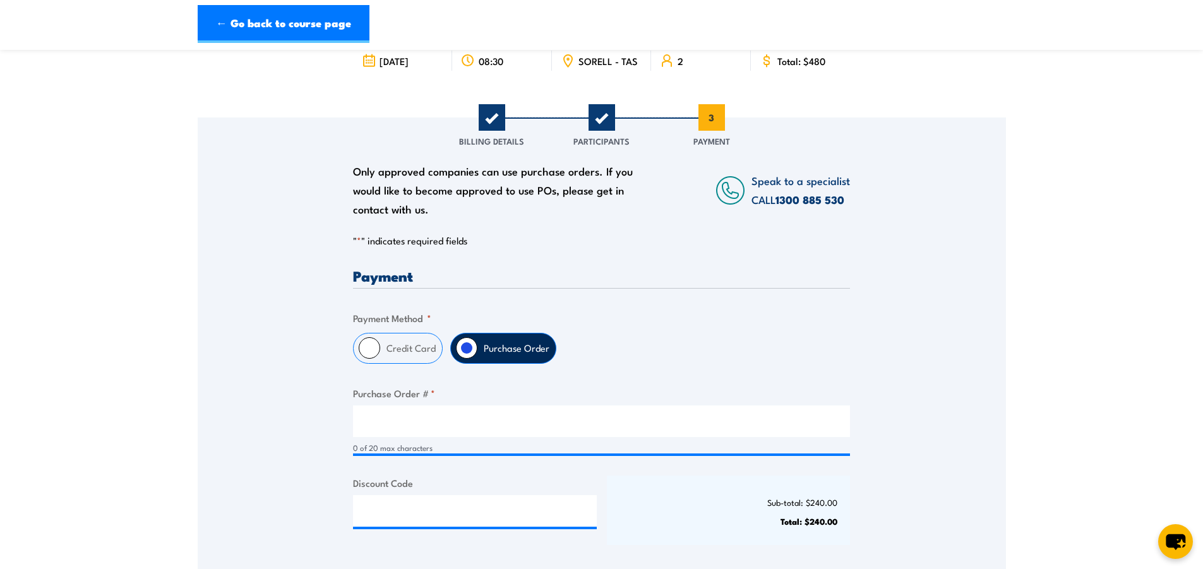
scroll to position [126, 0]
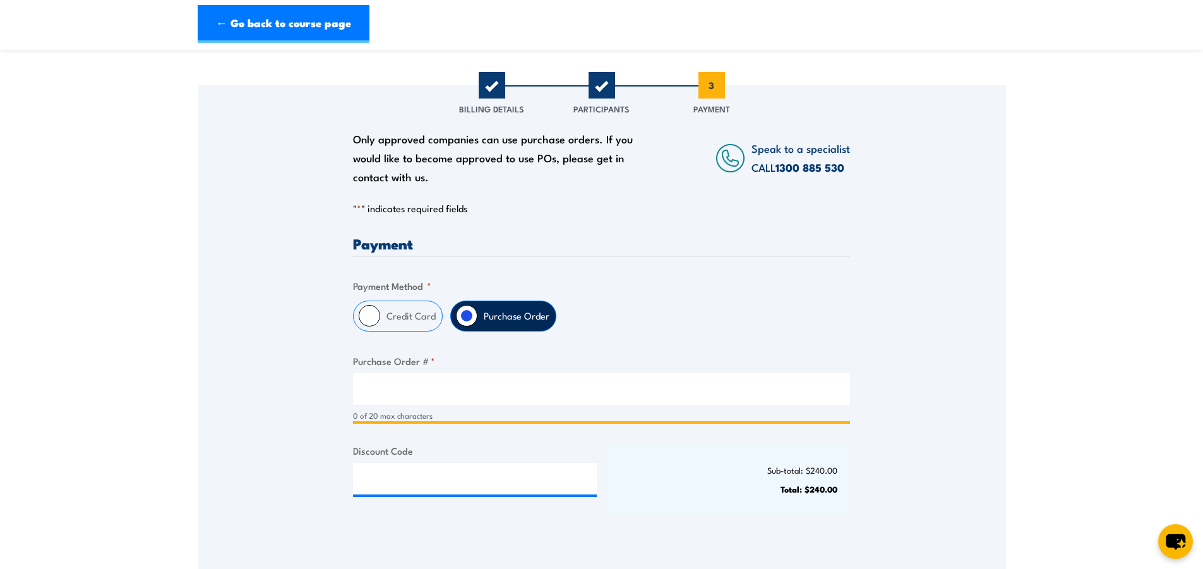
click at [408, 393] on input "Purchase Order # *" at bounding box center [601, 389] width 497 height 32
type input "AU-071053"
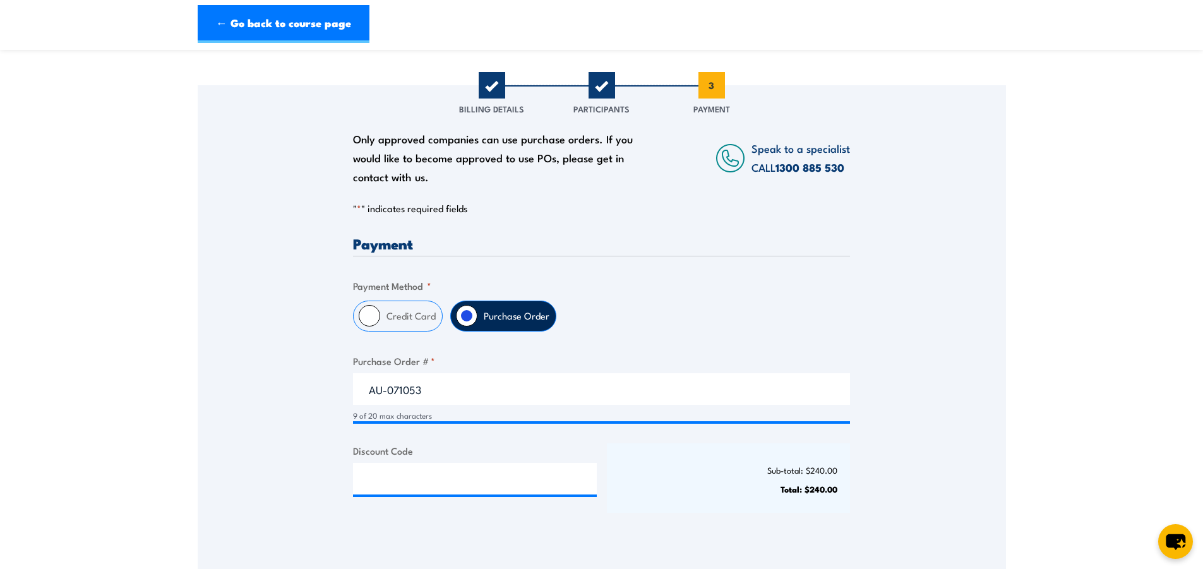
click at [939, 417] on div "Only approved companies can use purchase orders. If you would like to become ap…" at bounding box center [602, 312] width 808 height 455
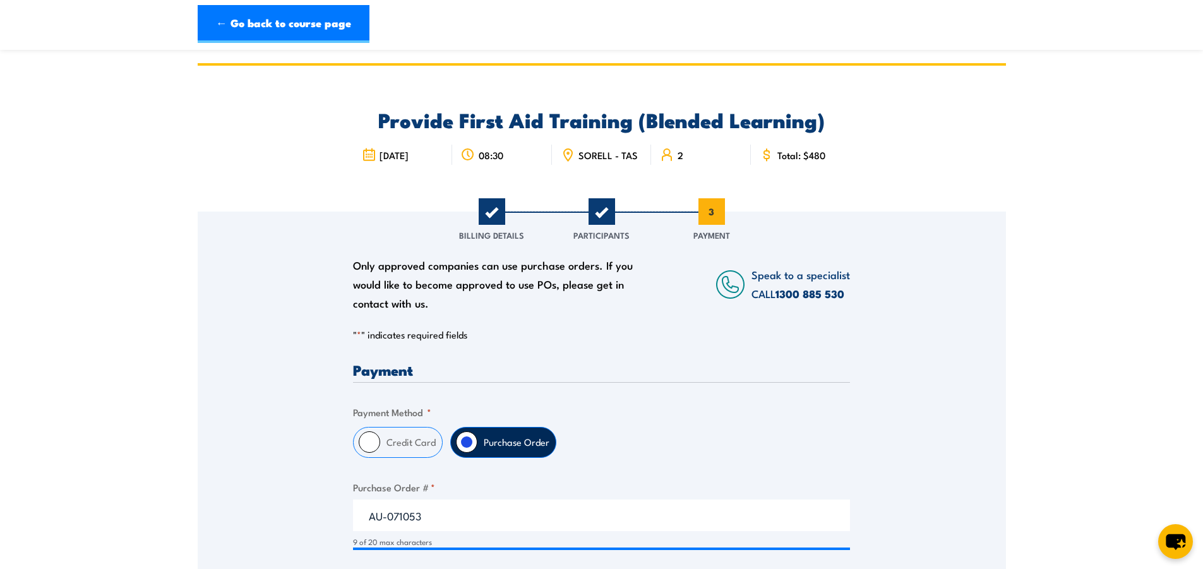
scroll to position [316, 0]
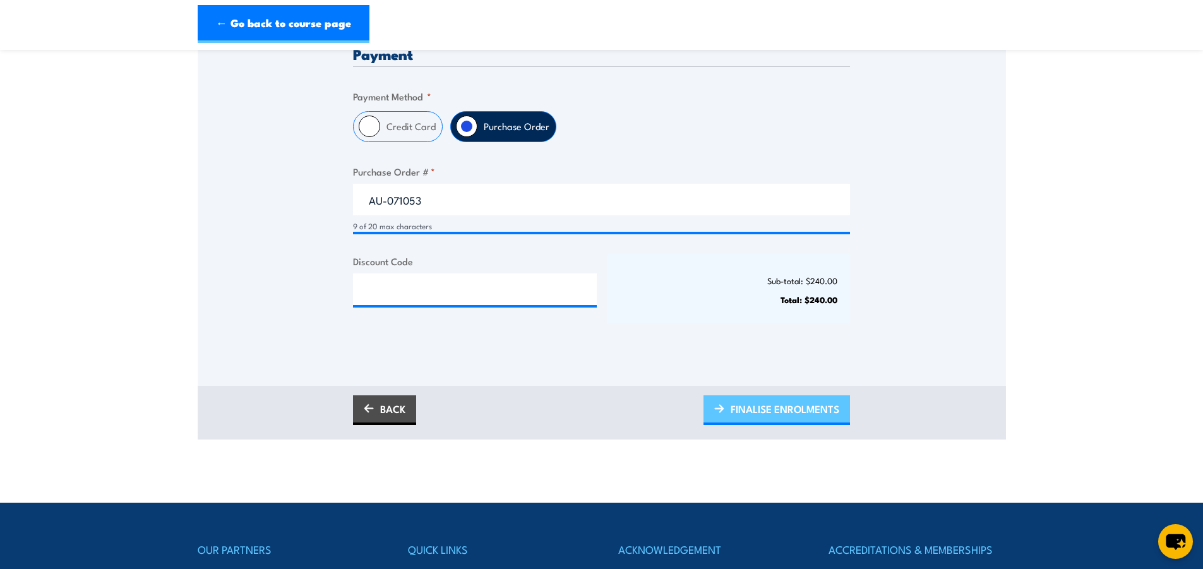
click at [802, 410] on span "FINALISE ENROLMENTS" at bounding box center [785, 408] width 109 height 33
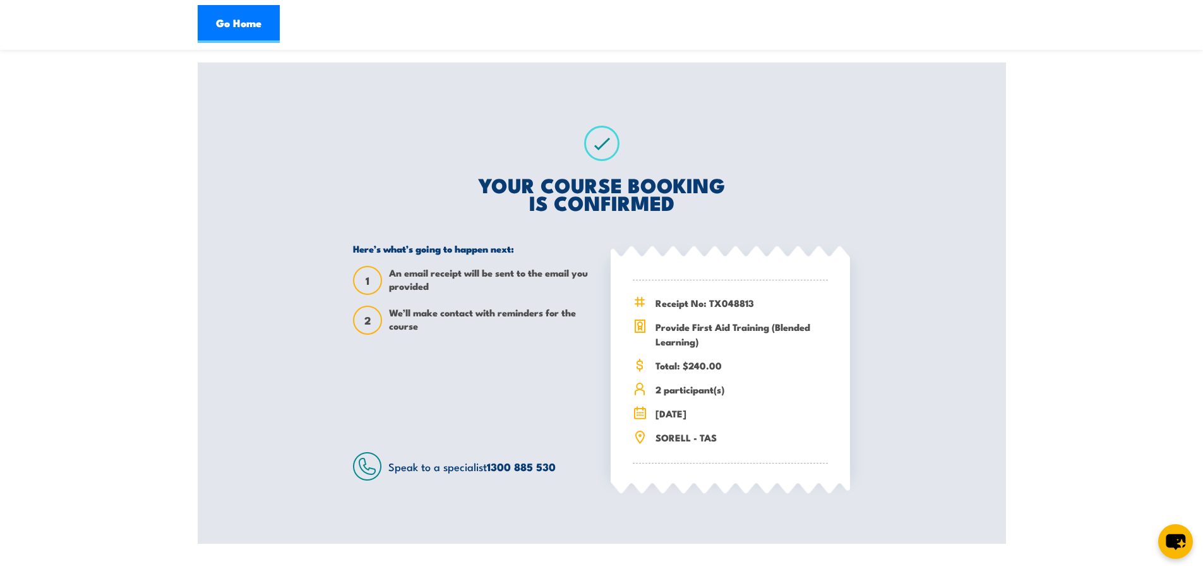
scroll to position [126, 0]
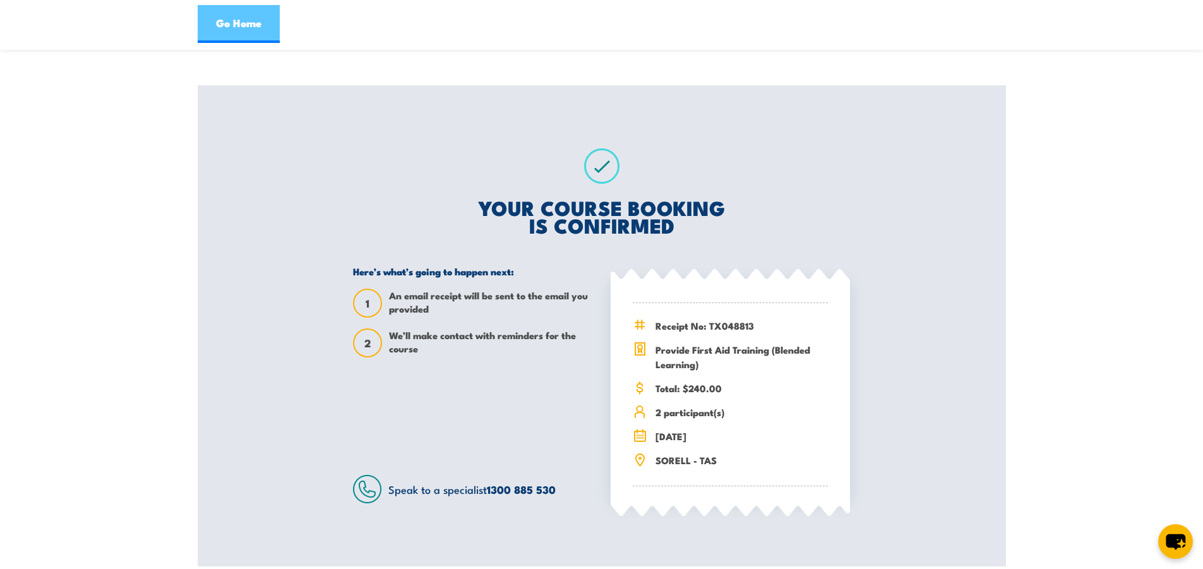
click at [260, 19] on link "Go Home" at bounding box center [239, 24] width 82 height 38
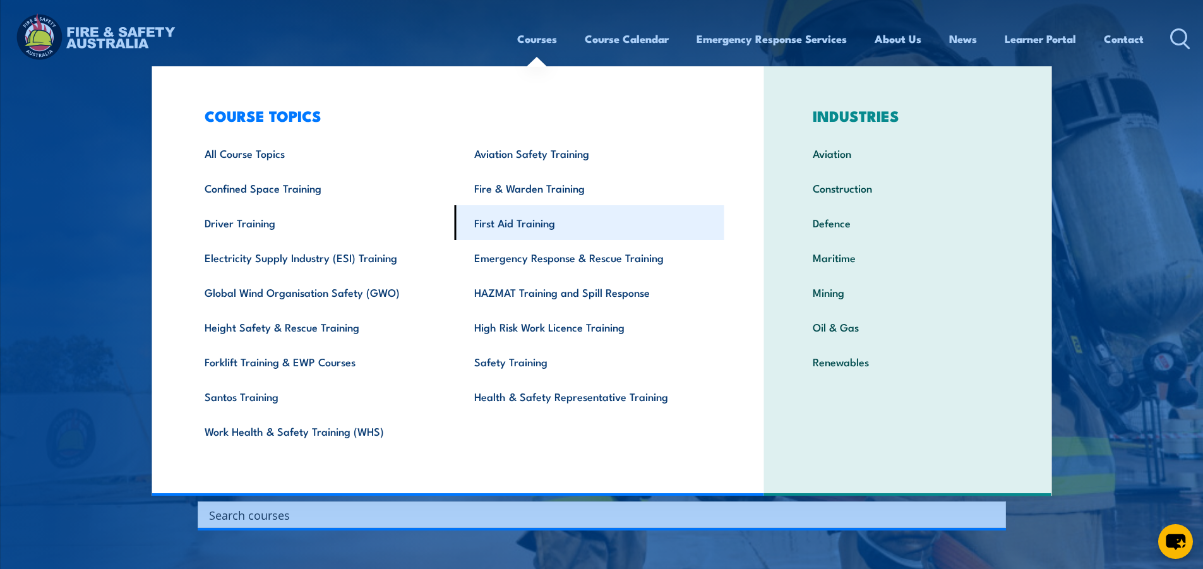
click at [522, 218] on link "First Aid Training" at bounding box center [590, 222] width 270 height 35
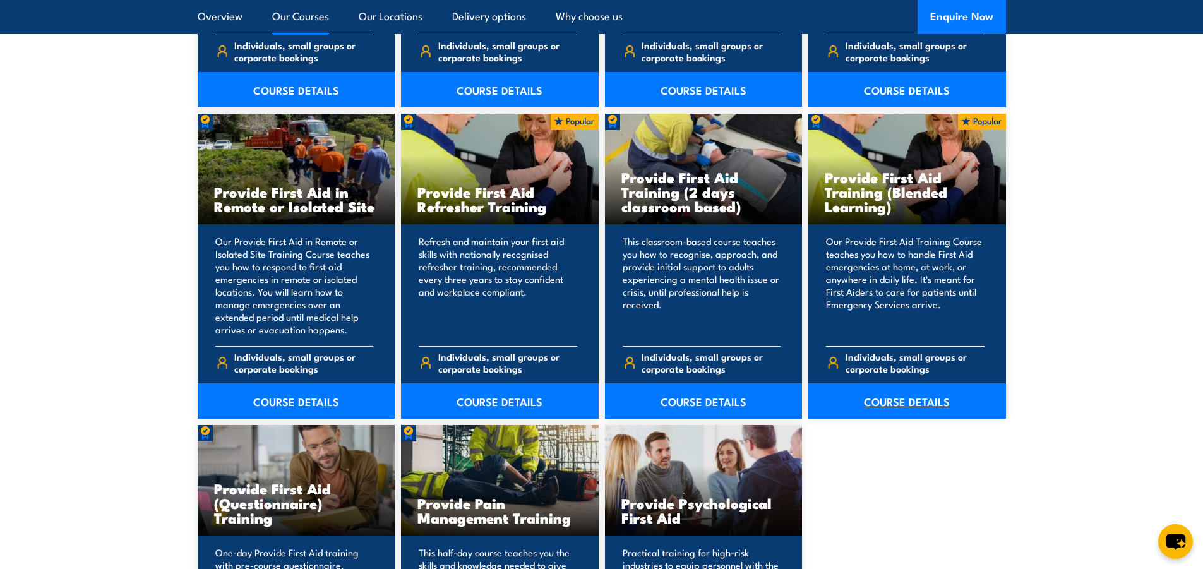
scroll to position [1895, 0]
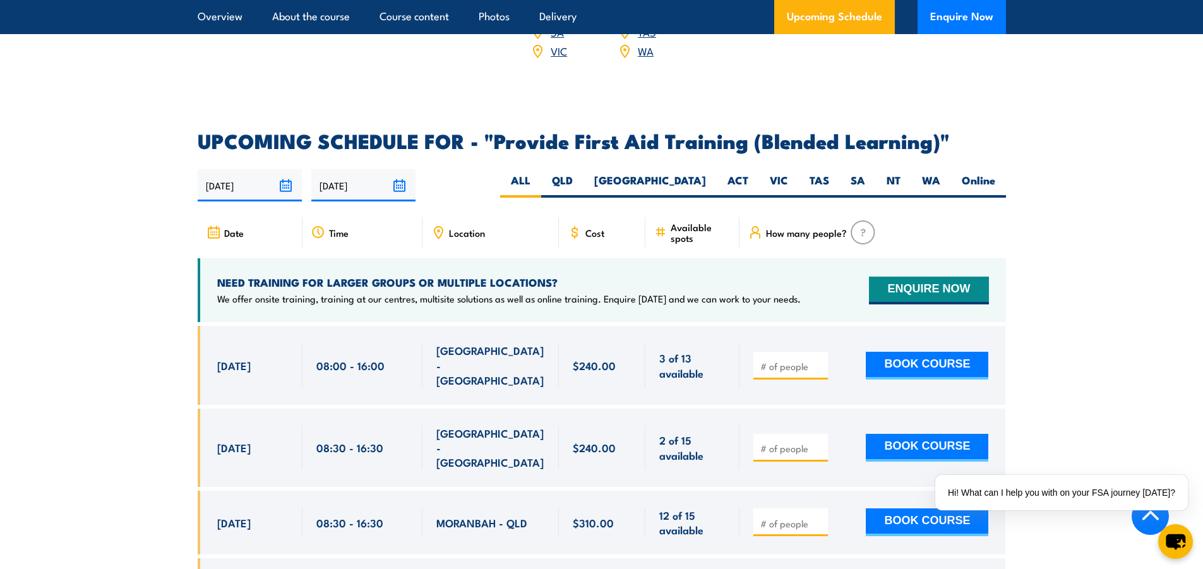
scroll to position [2337, 0]
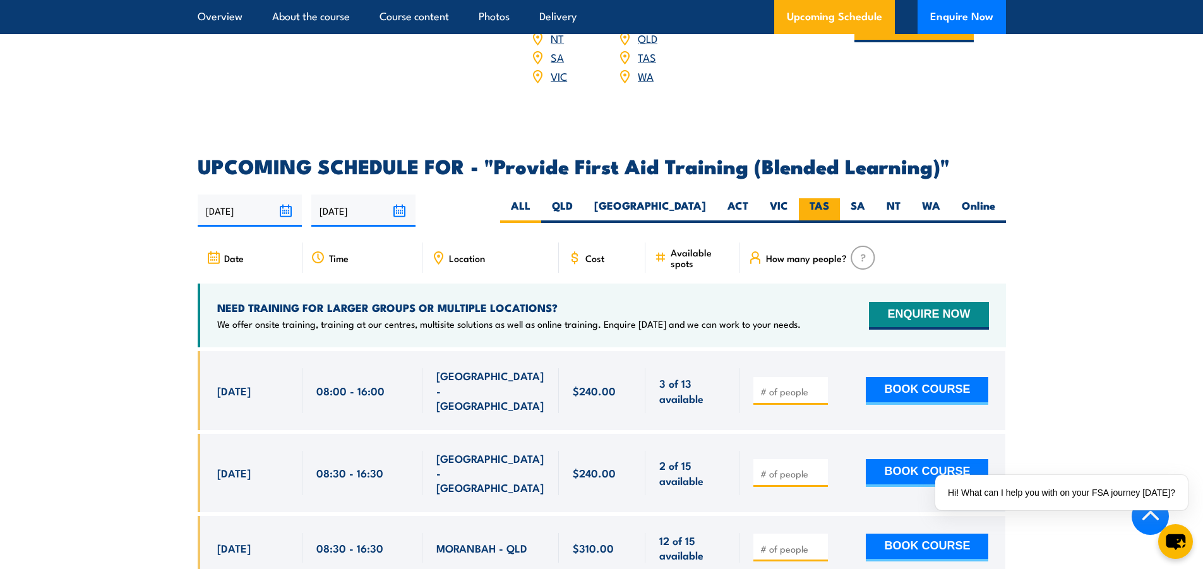
click at [801, 215] on label "TAS" at bounding box center [819, 210] width 41 height 25
click at [829, 207] on input "TAS" at bounding box center [833, 202] width 8 height 8
radio input "true"
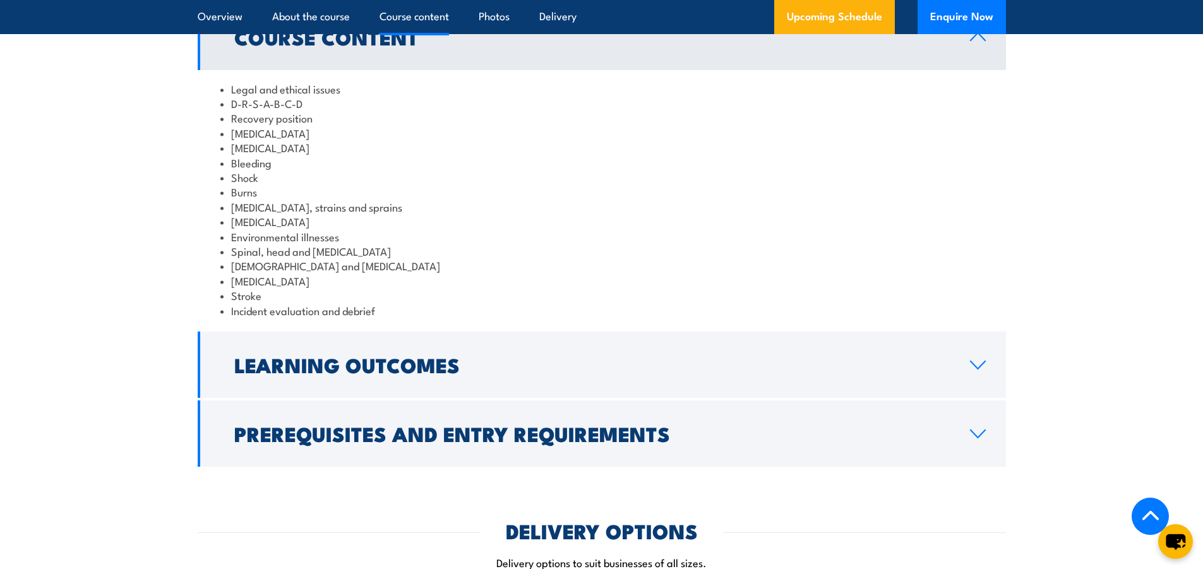
scroll to position [1113, 0]
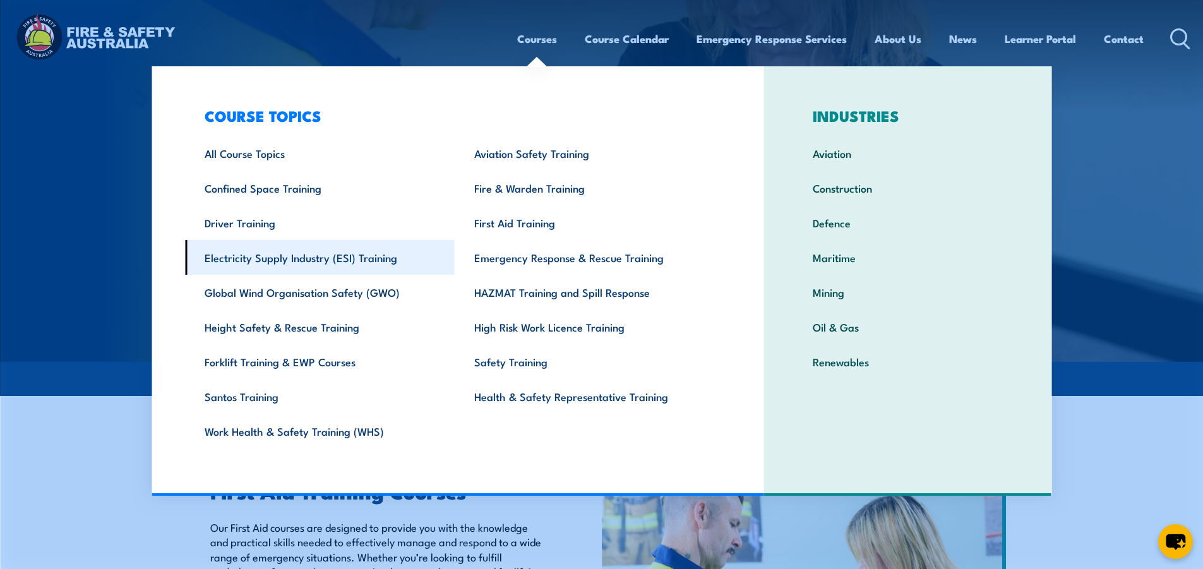
click at [268, 261] on link "Electricity Supply Industry (ESI) Training" at bounding box center [320, 257] width 270 height 35
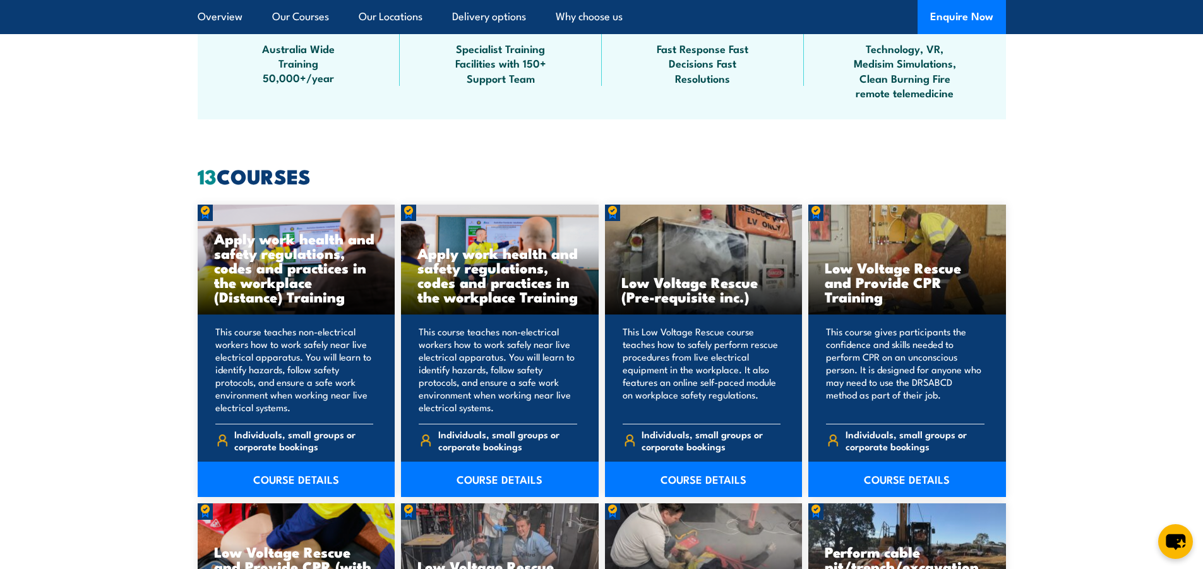
scroll to position [1074, 0]
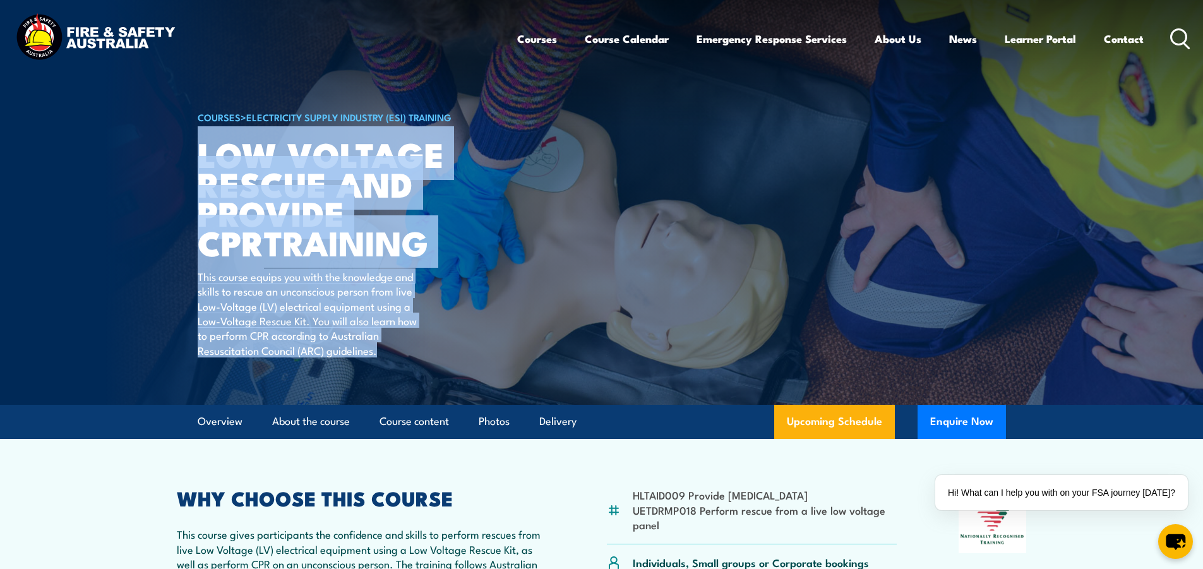
drag, startPoint x: 200, startPoint y: 153, endPoint x: 383, endPoint y: 357, distance: 274.2
click at [383, 357] on div "COURSES > Electricity Supply Industry (ESI) Training Low Voltage Rescue and Pro…" at bounding box center [354, 202] width 312 height 405
copy div "Low Voltage Rescue and Provide CPR TRAINING This course equips you with the kno…"
click at [647, 150] on article "COURSES > Electricity Supply Industry (ESI) Training Low Voltage Rescue and Pro…" at bounding box center [602, 202] width 808 height 405
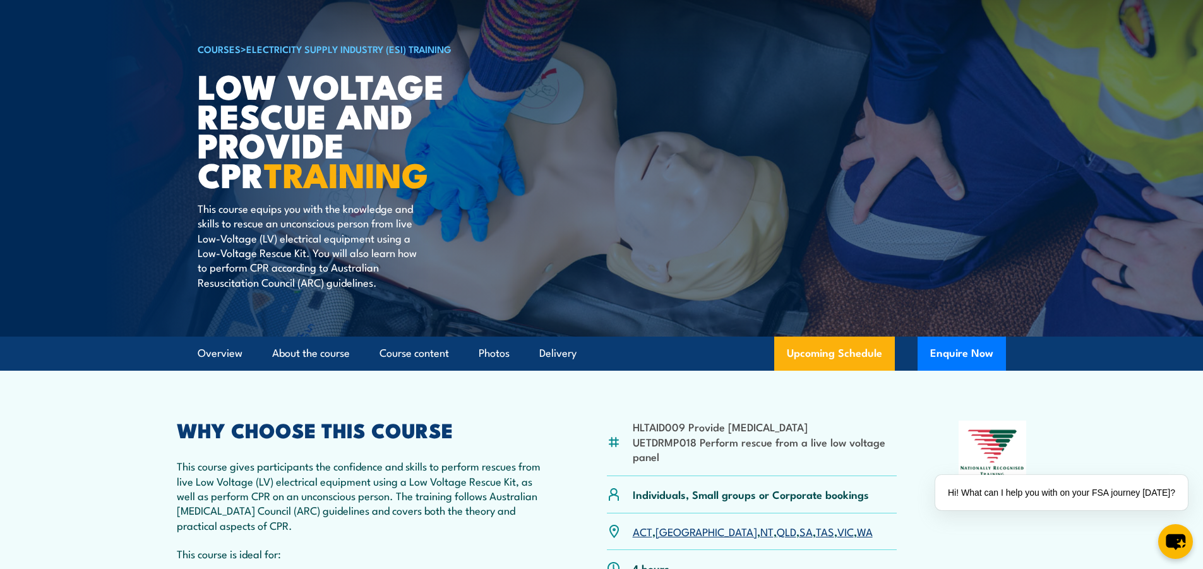
scroll to position [63, 0]
